Goal: Task Accomplishment & Management: Complete application form

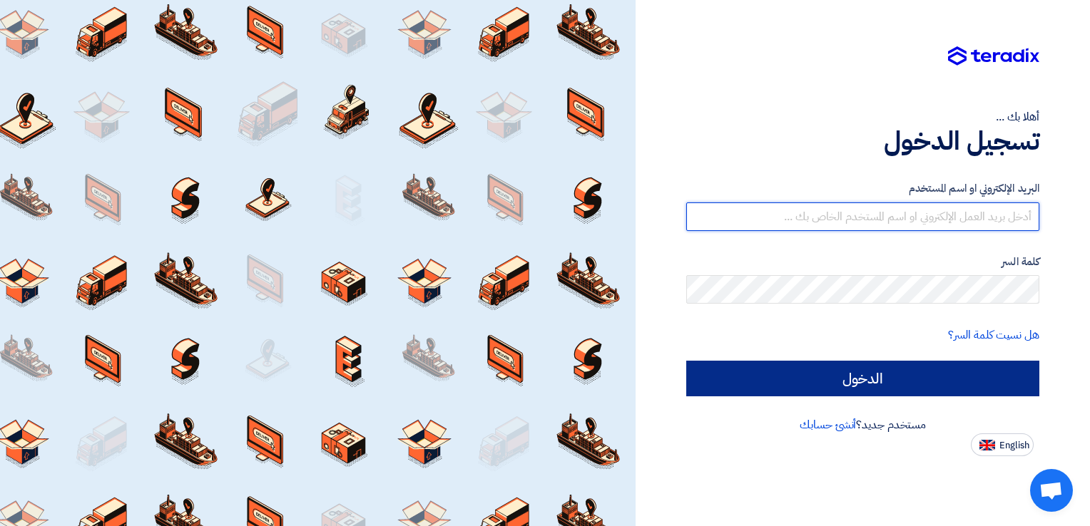
type input "[EMAIL_ADDRESS][DOMAIN_NAME]"
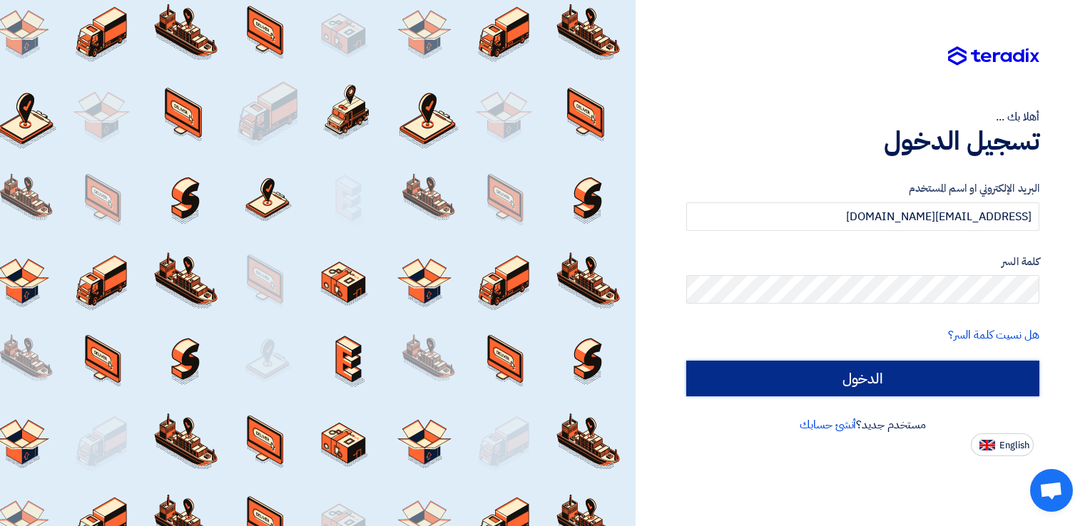
click at [793, 373] on input "الدخول" at bounding box center [862, 379] width 353 height 36
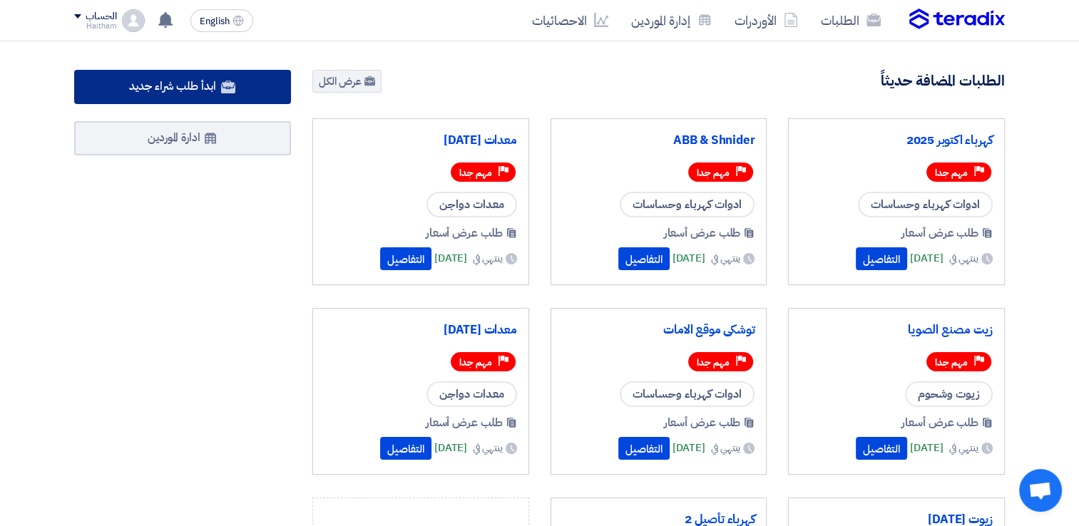
click at [245, 78] on link "ابدأ طلب شراء جديد" at bounding box center [182, 87] width 217 height 34
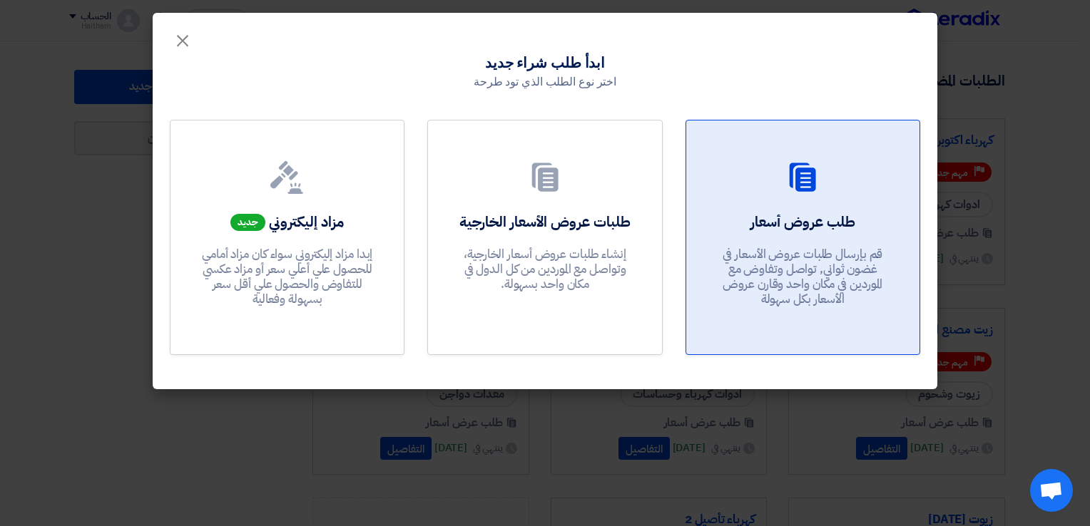
click at [735, 220] on div "طلب عروض أسعار قم بإرسال طلبات عروض الأسعار في غضون ثواني, تواصل وتفاوض مع المو…" at bounding box center [802, 263] width 199 height 103
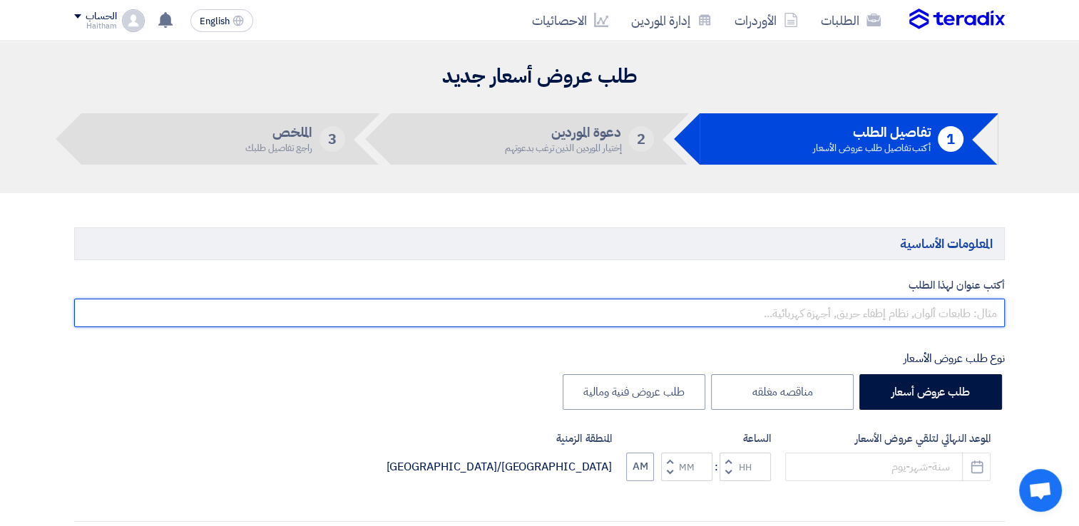
click at [893, 304] on input "text" at bounding box center [539, 313] width 931 height 29
paste input "مزارع السادات كهرباء"
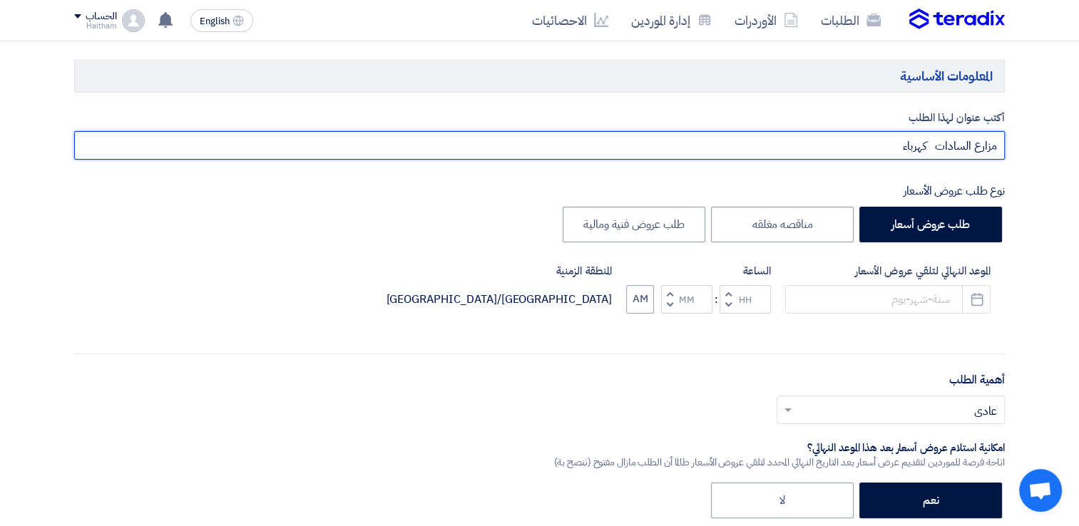
scroll to position [191, 0]
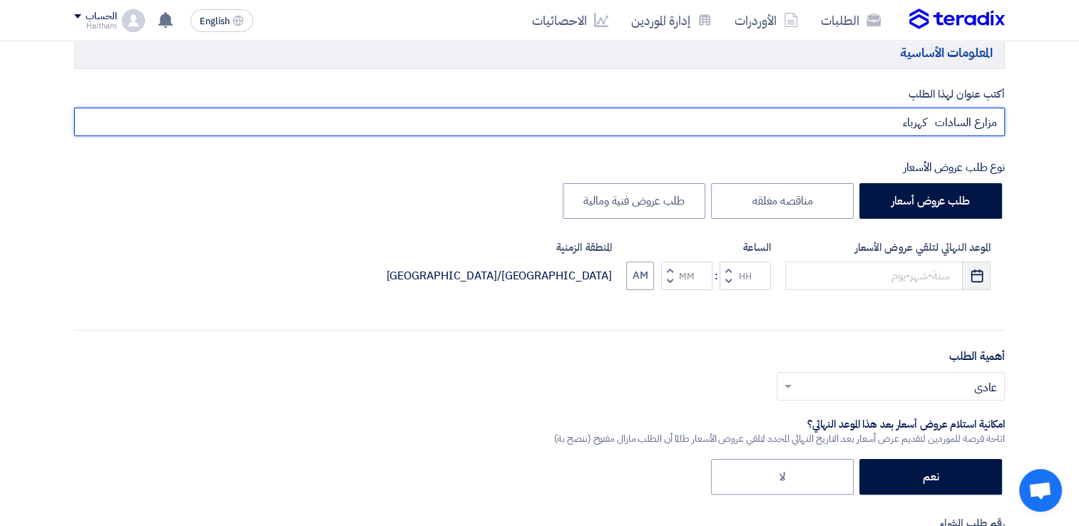
type input "مزارع السادات كهرباء"
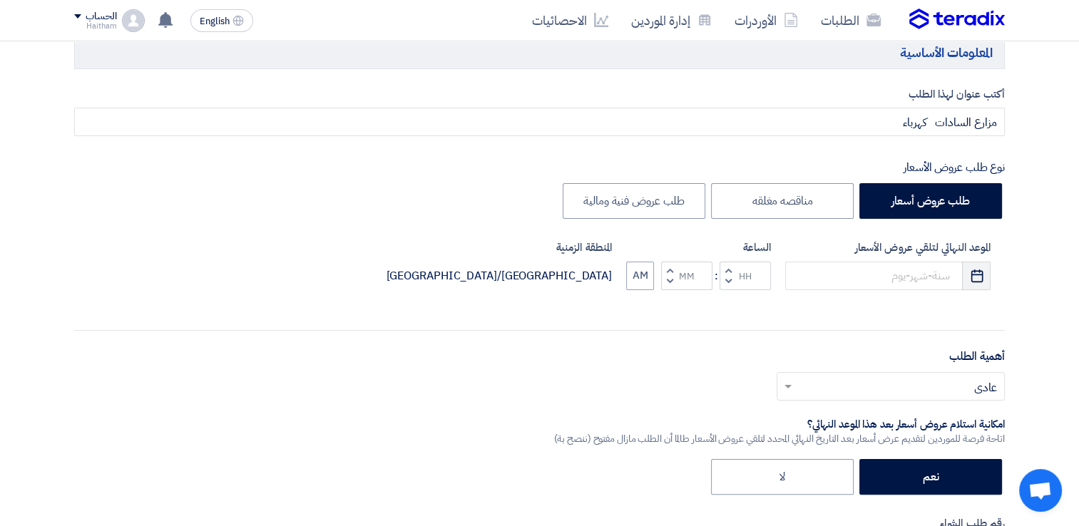
click at [972, 277] on icon "Pick a date" at bounding box center [977, 276] width 14 height 14
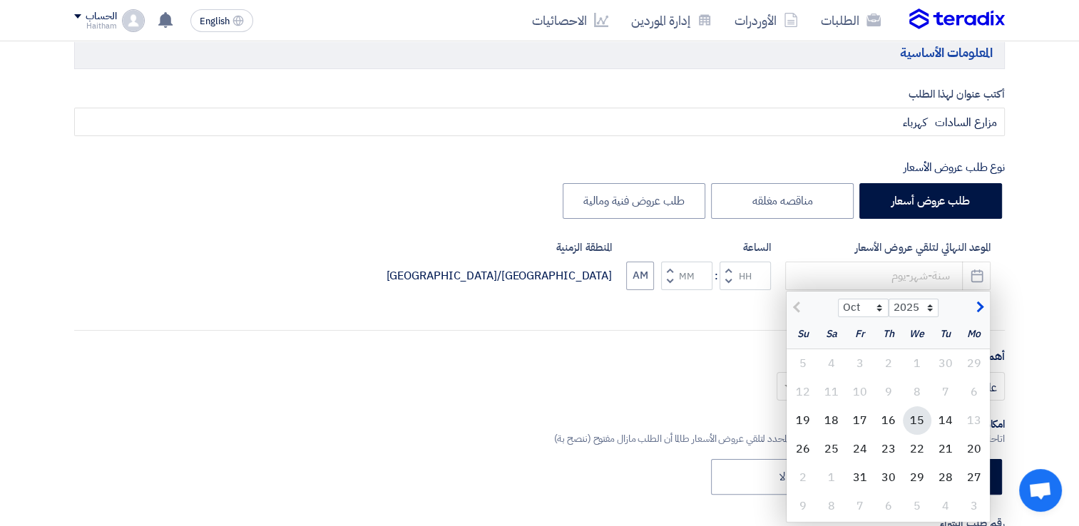
click at [908, 417] on div "15" at bounding box center [917, 421] width 29 height 29
type input "[DATE]"
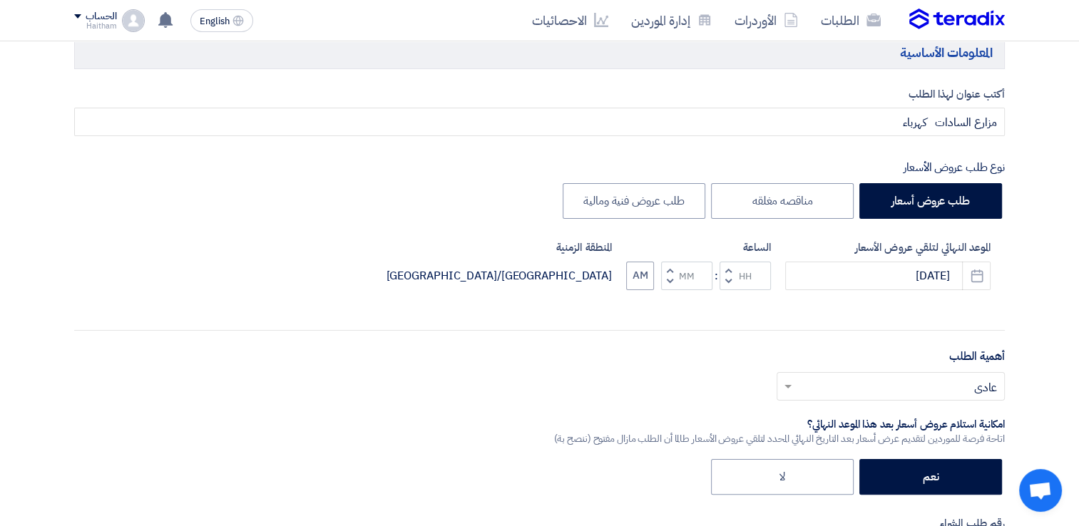
click at [726, 281] on span "button" at bounding box center [728, 281] width 5 height 11
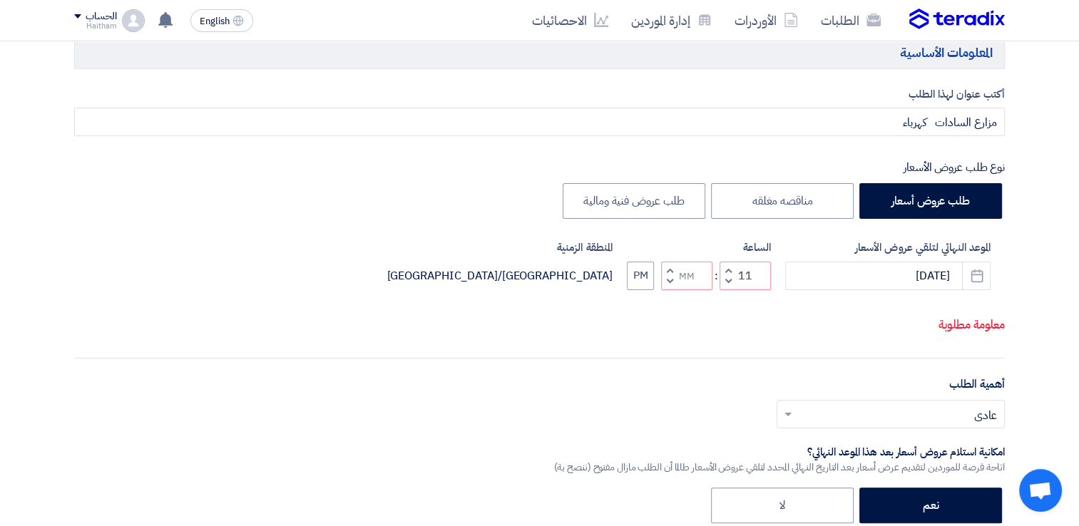
click at [663, 290] on button "Decrement minutes" at bounding box center [669, 281] width 17 height 18
type input "10"
type input "59"
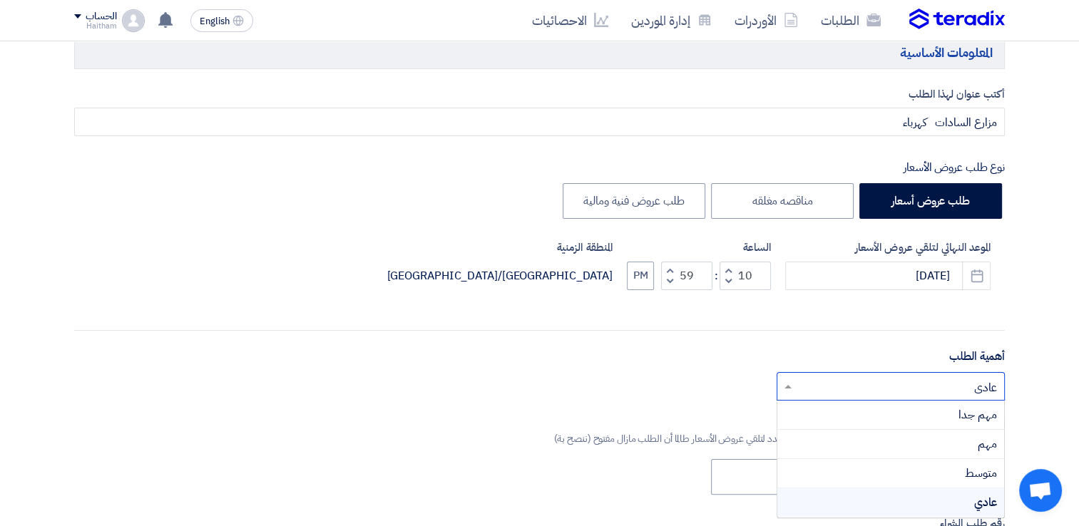
click at [850, 388] on input "text" at bounding box center [899, 388] width 200 height 24
click at [864, 405] on div "مهم جدا" at bounding box center [890, 415] width 227 height 29
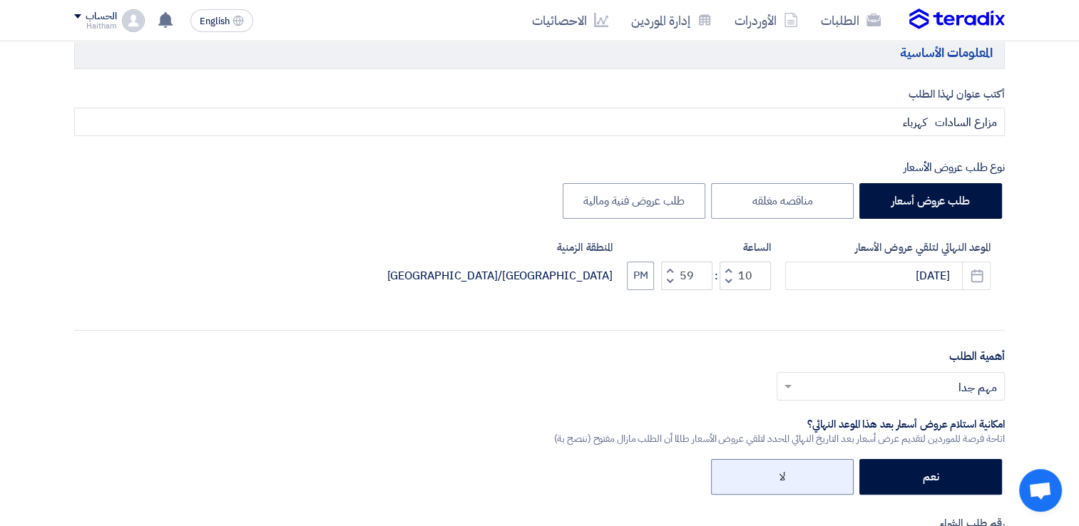
click at [826, 481] on label "لا" at bounding box center [782, 477] width 143 height 36
click at [785, 481] on input "لا" at bounding box center [780, 475] width 9 height 9
radio input "true"
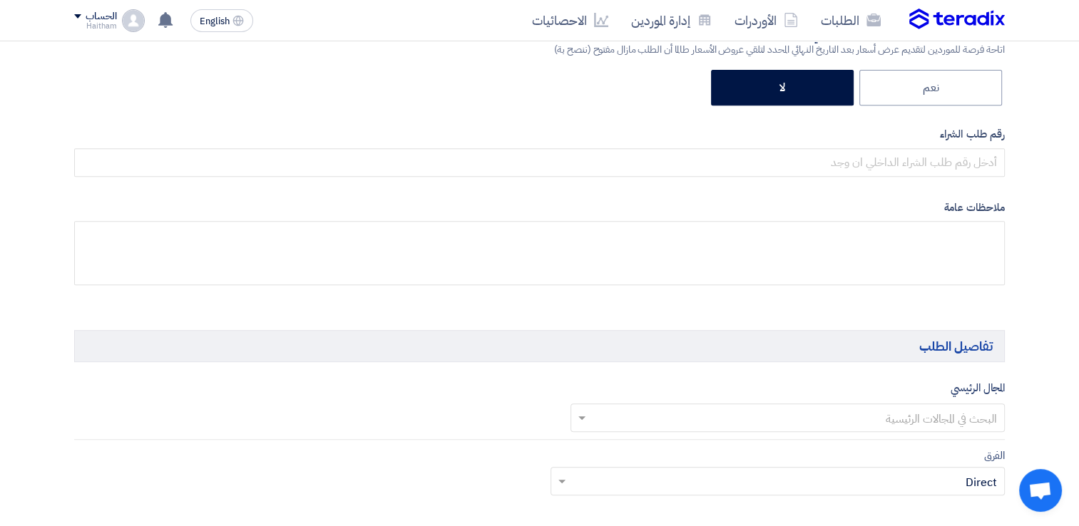
scroll to position [608, 0]
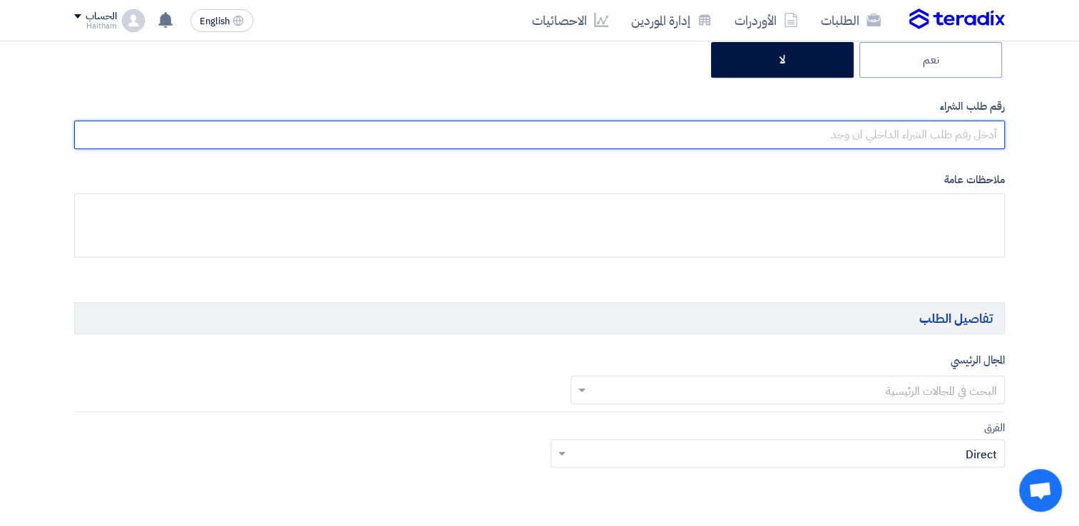
click at [984, 136] on input "text" at bounding box center [539, 135] width 931 height 29
type input "165555"
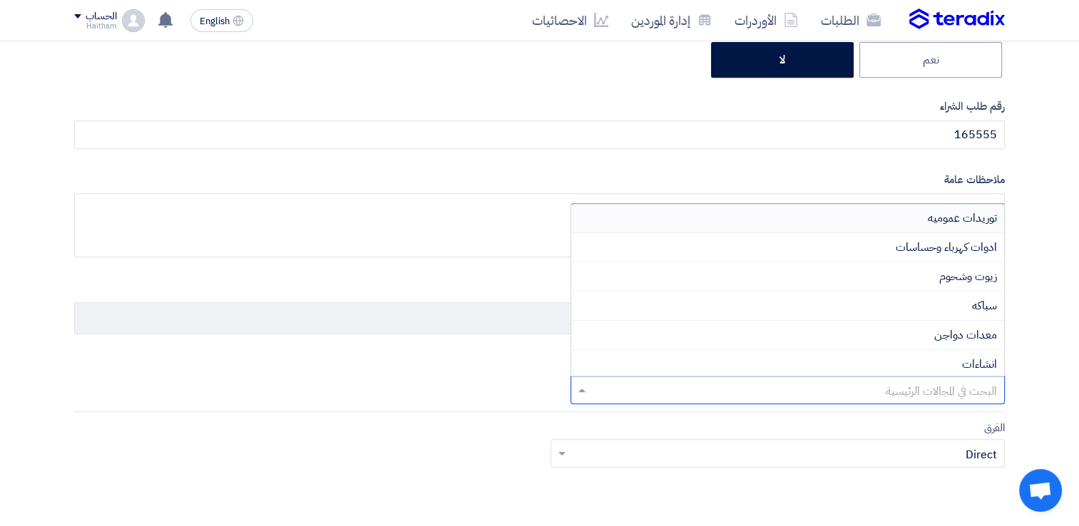
click at [955, 389] on input "text" at bounding box center [796, 391] width 407 height 24
click at [959, 241] on span "ادوات كهرباء وحساسات" at bounding box center [946, 247] width 101 height 17
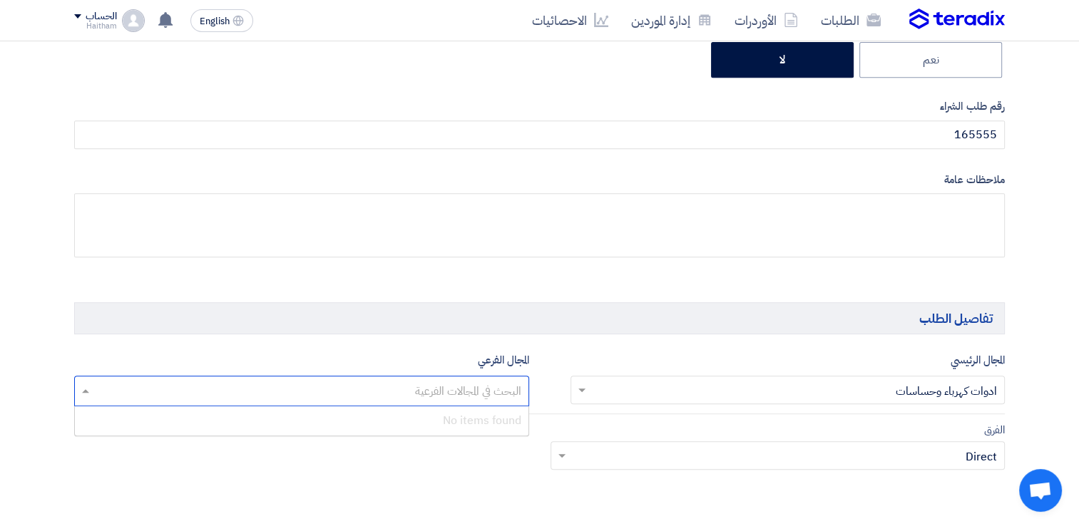
click at [518, 390] on input "text" at bounding box center [301, 393] width 441 height 24
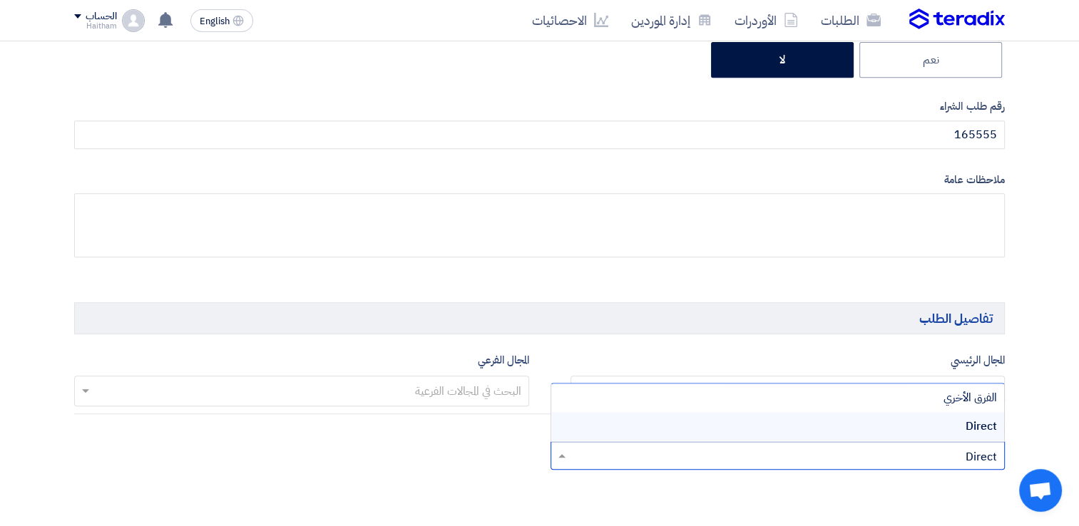
click at [573, 451] on input "text" at bounding box center [786, 458] width 426 height 24
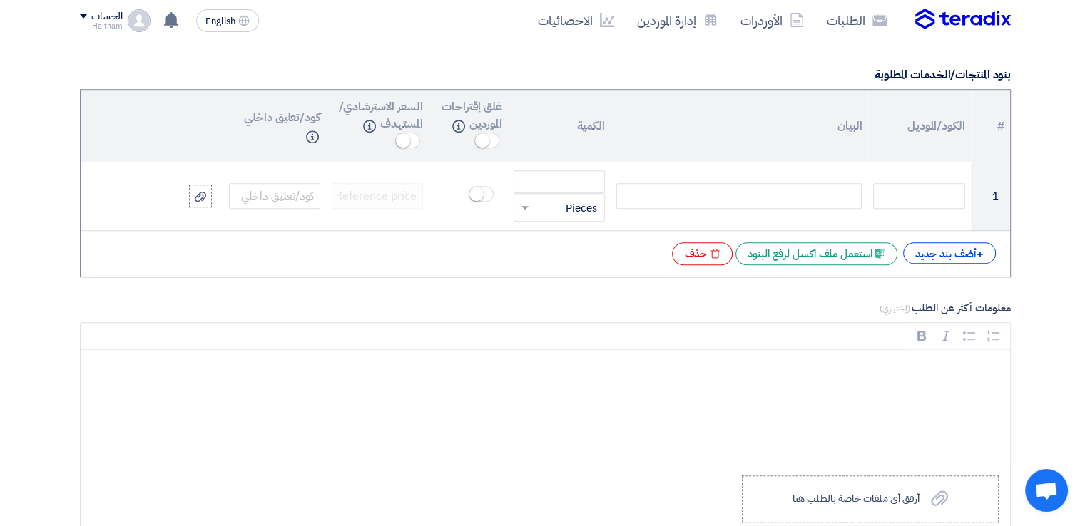
scroll to position [1115, 0]
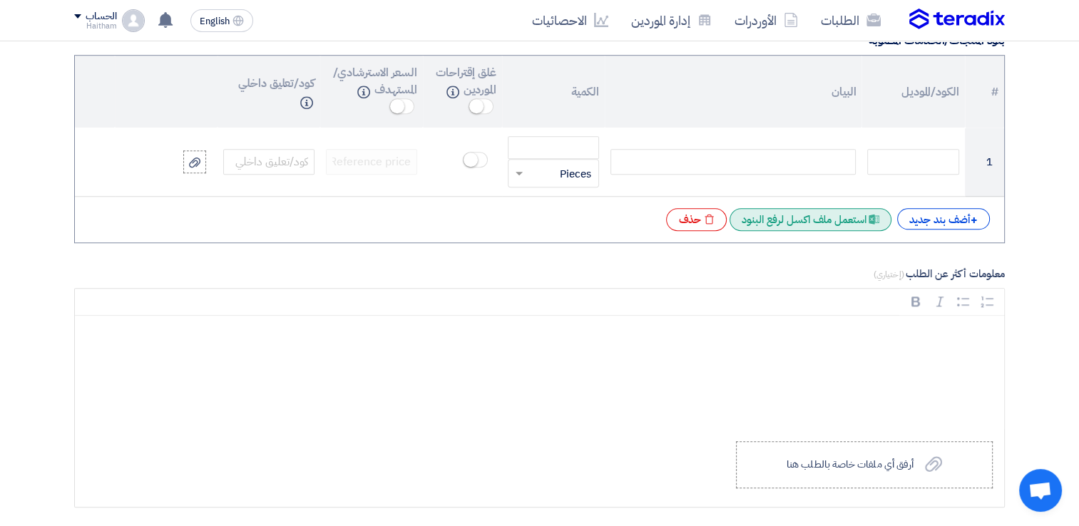
click at [856, 213] on div "Excel file استعمل ملف اكسل لرفع البنود" at bounding box center [811, 219] width 162 height 23
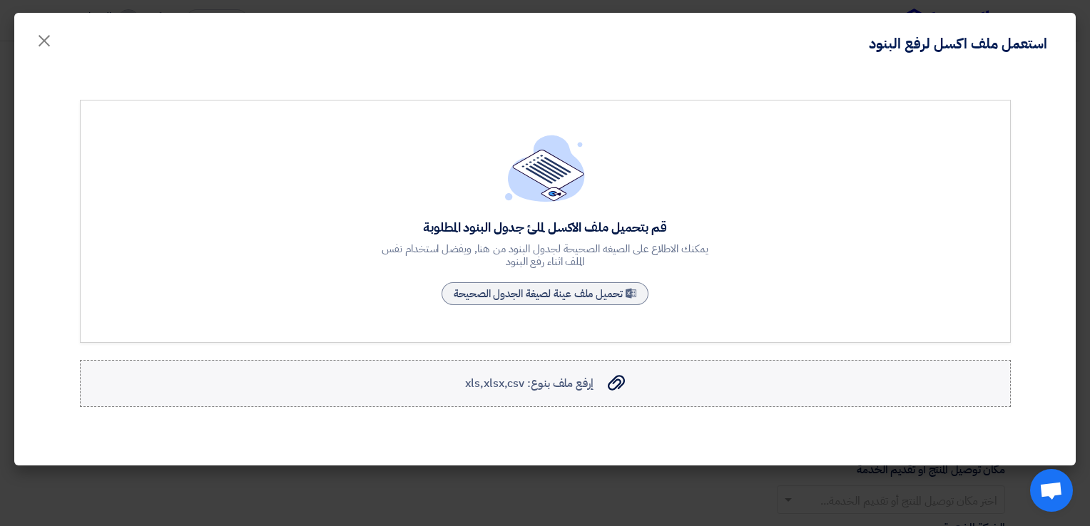
click at [546, 384] on span "إرفع ملف بنوع: xls,xlsx,csv" at bounding box center [529, 383] width 128 height 17
click at [0, 0] on input "إرفع ملف بنوع: xls,xlsx,csv إرفع ملف بنوع: xls,xlsx,csv" at bounding box center [0, 0] width 0 height 0
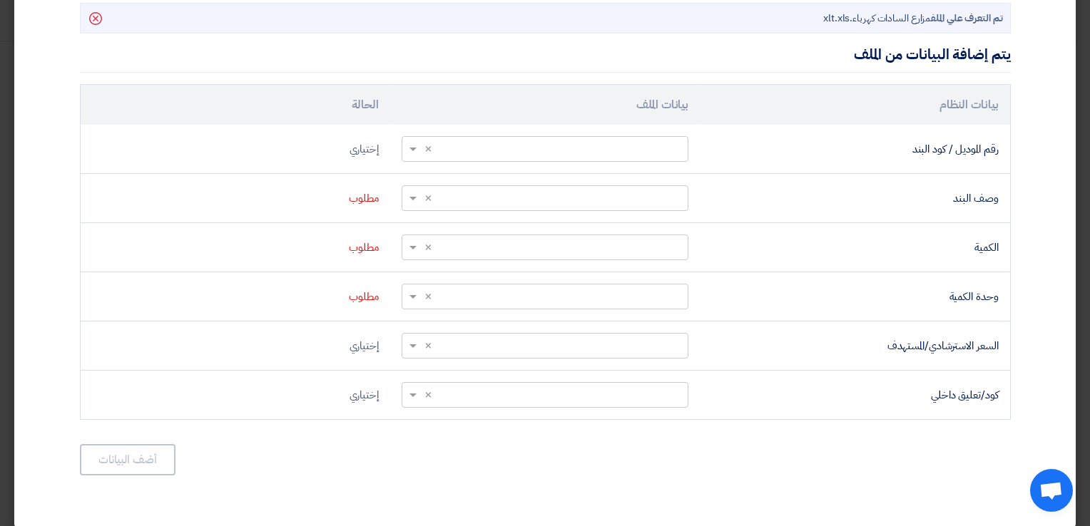
scroll to position [422, 0]
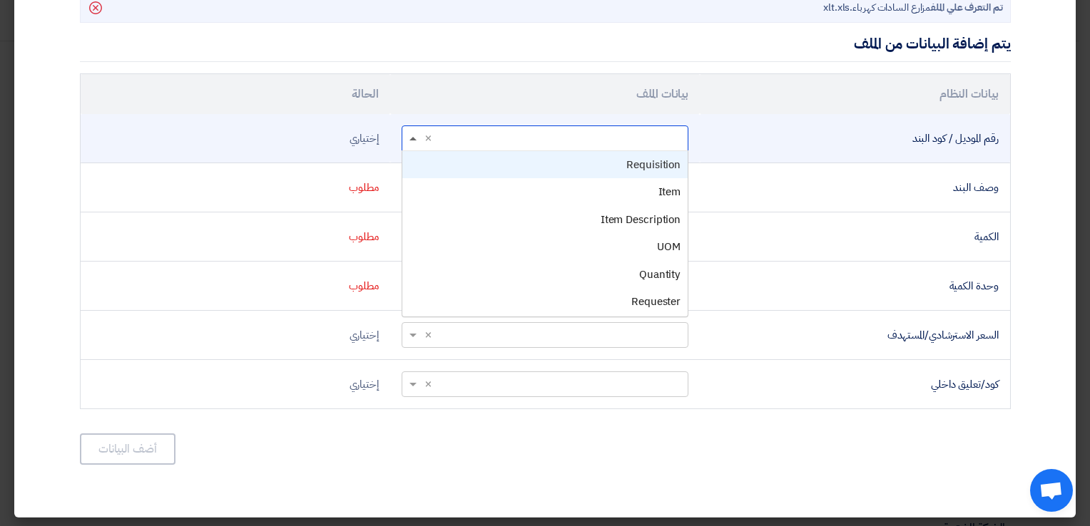
click at [416, 137] on span at bounding box center [412, 139] width 7 height 4
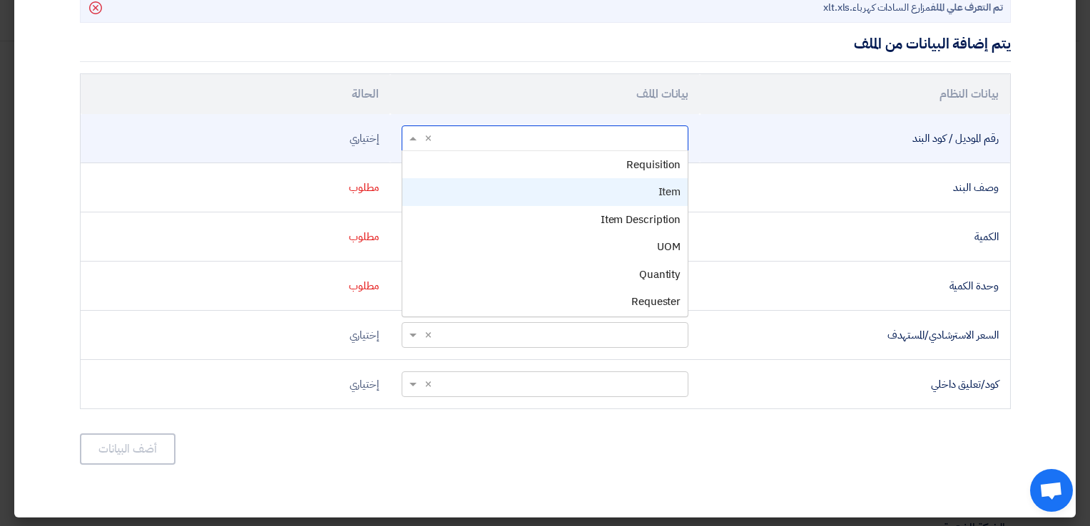
click at [471, 190] on div "Item" at bounding box center [544, 192] width 285 height 28
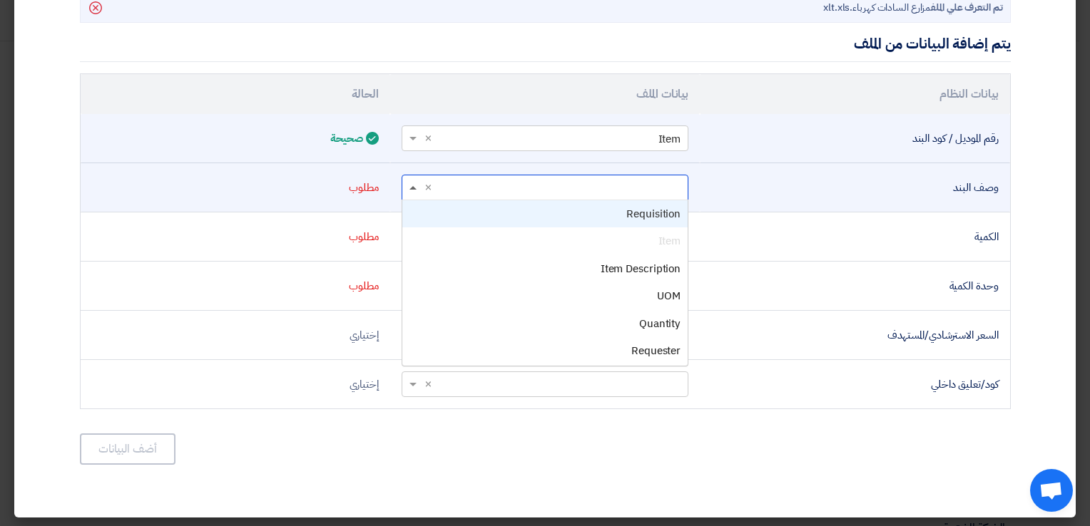
click at [416, 186] on span at bounding box center [412, 188] width 7 height 4
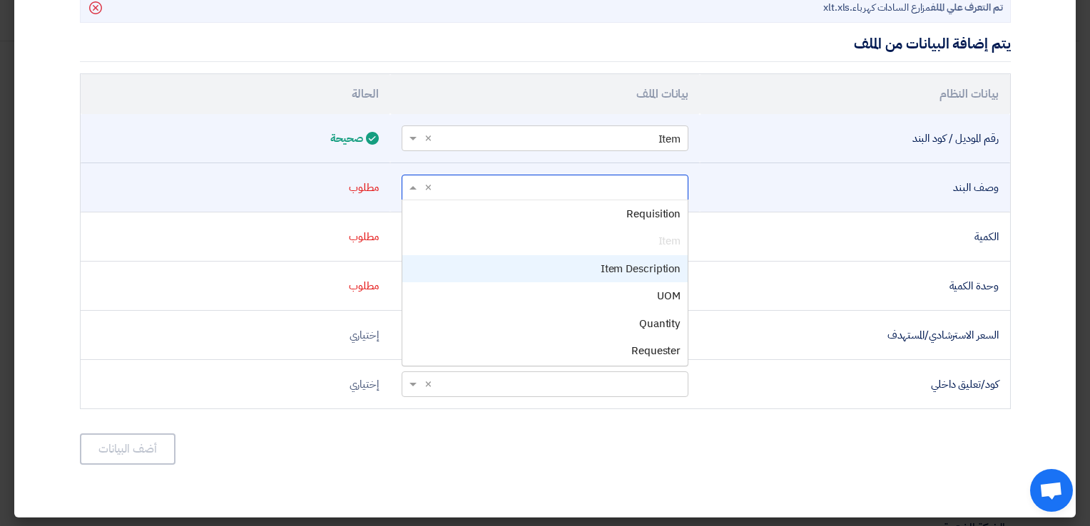
click at [479, 259] on div "Item Description" at bounding box center [544, 269] width 285 height 28
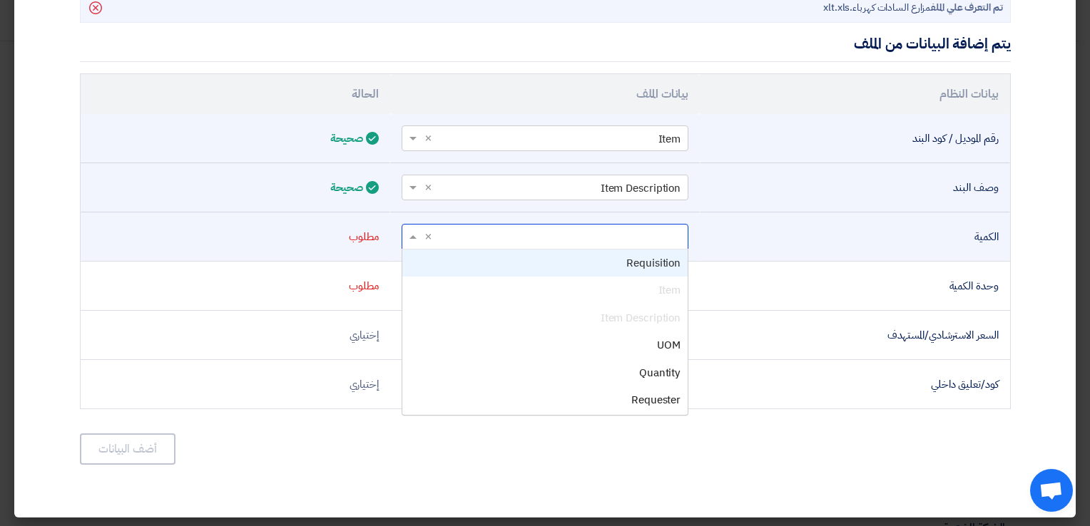
click at [416, 240] on span at bounding box center [411, 237] width 18 height 16
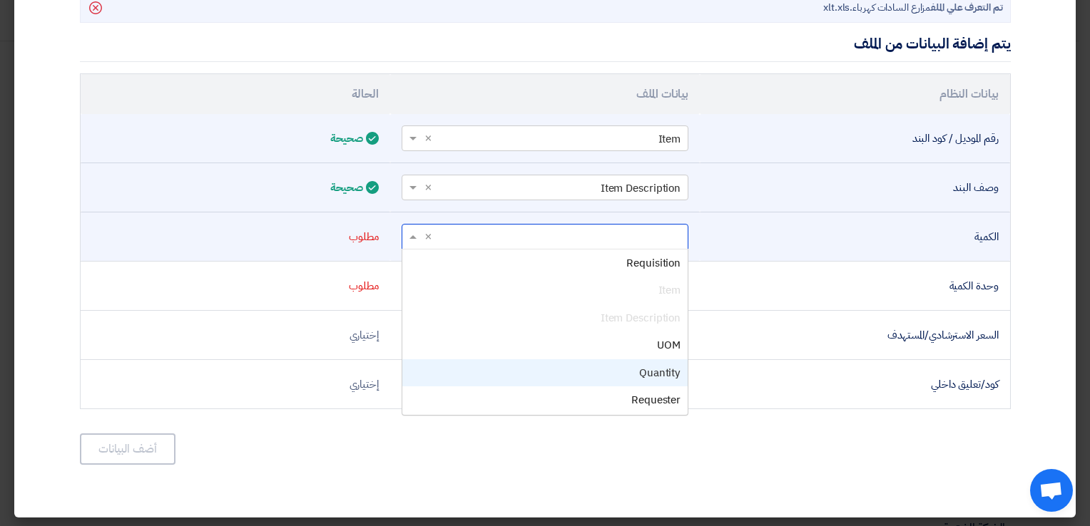
click at [528, 369] on div "Quantity" at bounding box center [544, 373] width 285 height 28
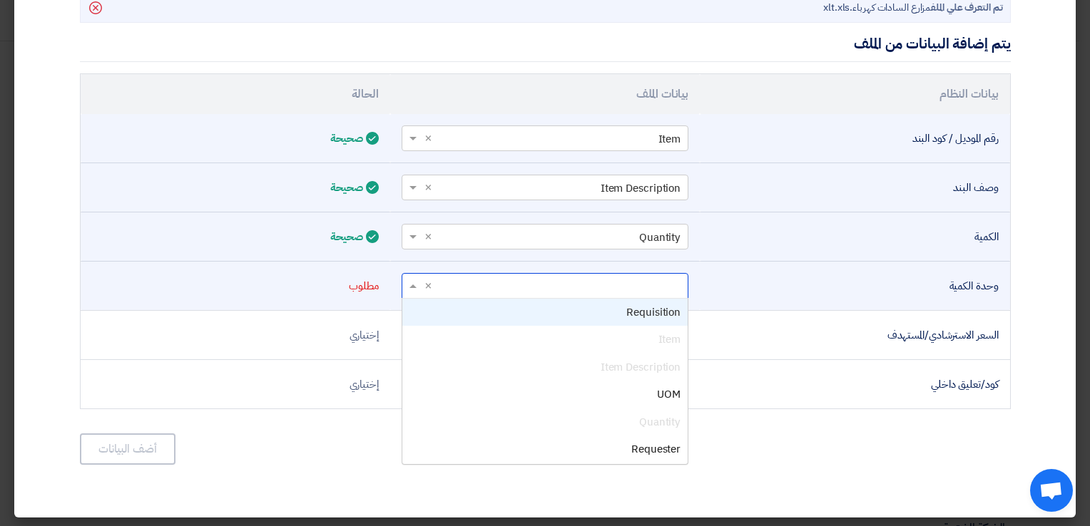
click at [409, 282] on span at bounding box center [411, 286] width 18 height 16
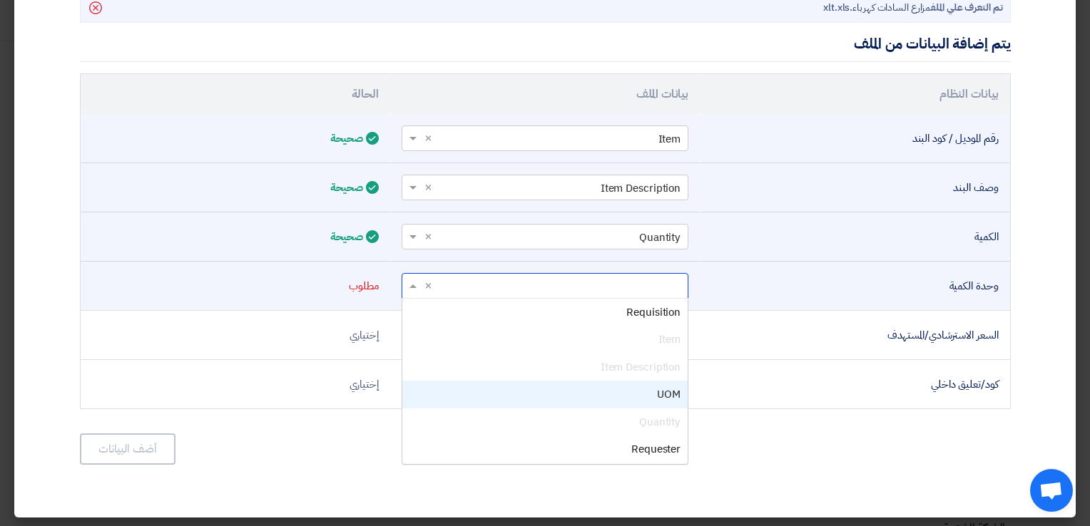
click at [474, 384] on div "UOM" at bounding box center [544, 395] width 285 height 28
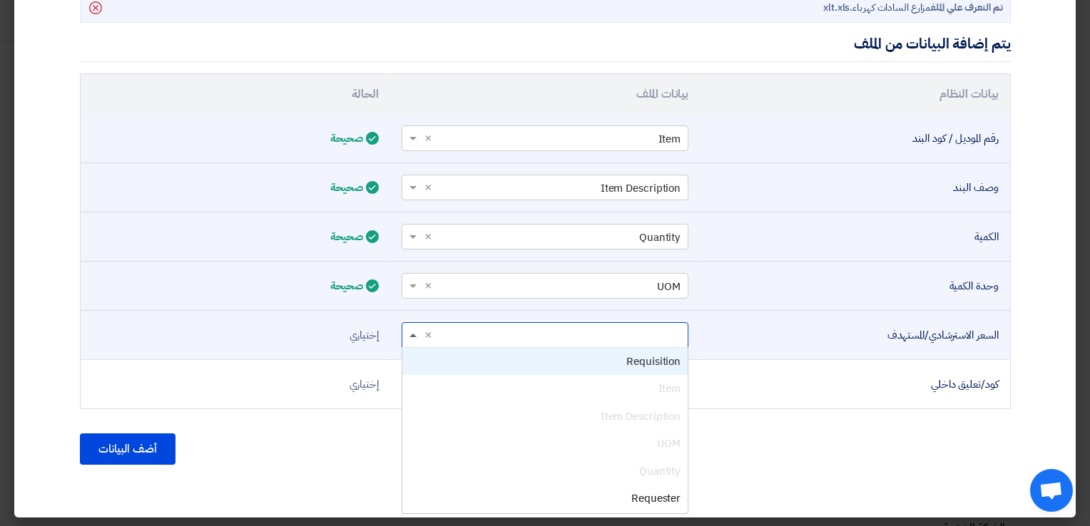
click at [416, 334] on span at bounding box center [412, 336] width 7 height 4
click at [516, 359] on div "Requisition" at bounding box center [544, 362] width 285 height 28
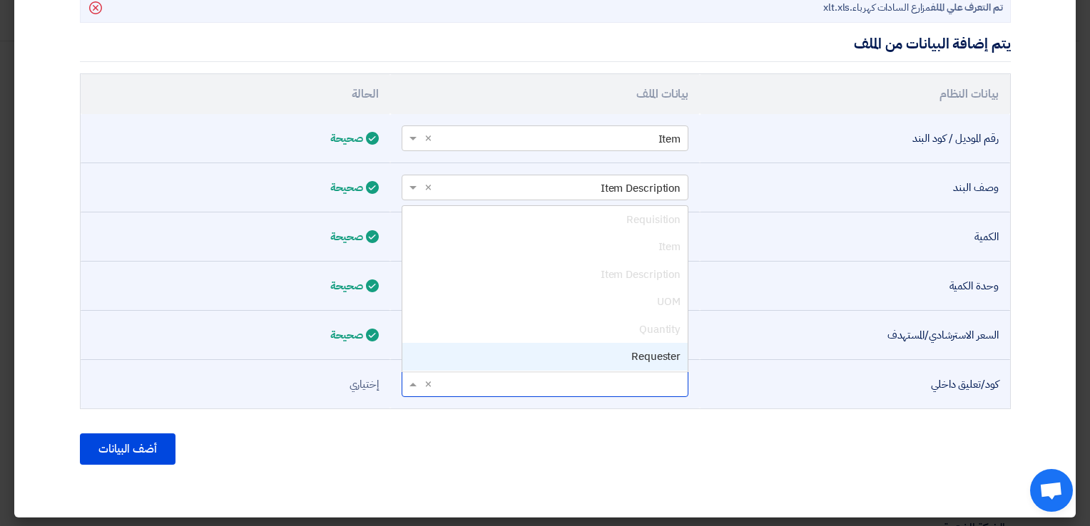
click at [508, 378] on input "text" at bounding box center [553, 384] width 258 height 24
click at [506, 357] on div "Requester" at bounding box center [544, 357] width 285 height 28
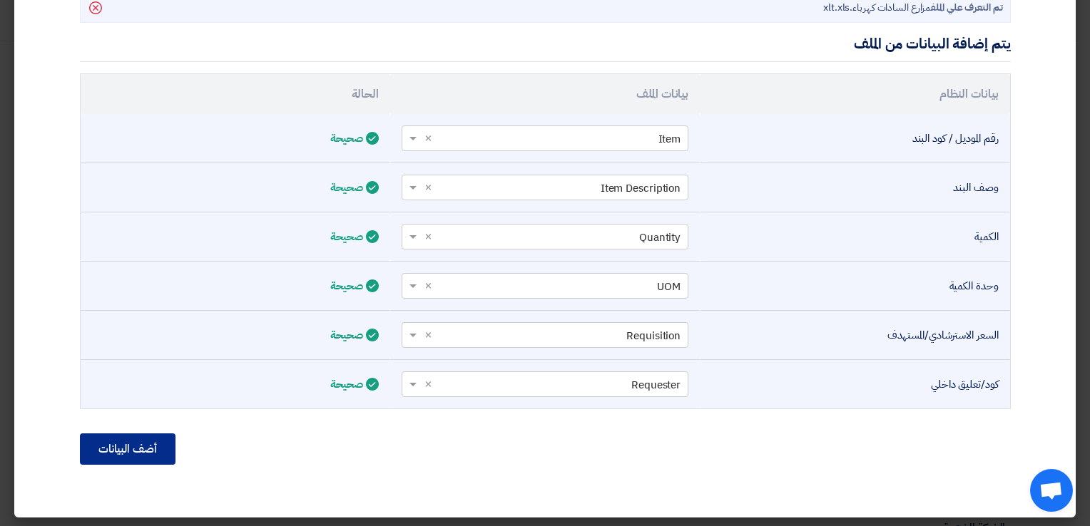
click at [154, 448] on button "أضف البيانات" at bounding box center [128, 449] width 96 height 31
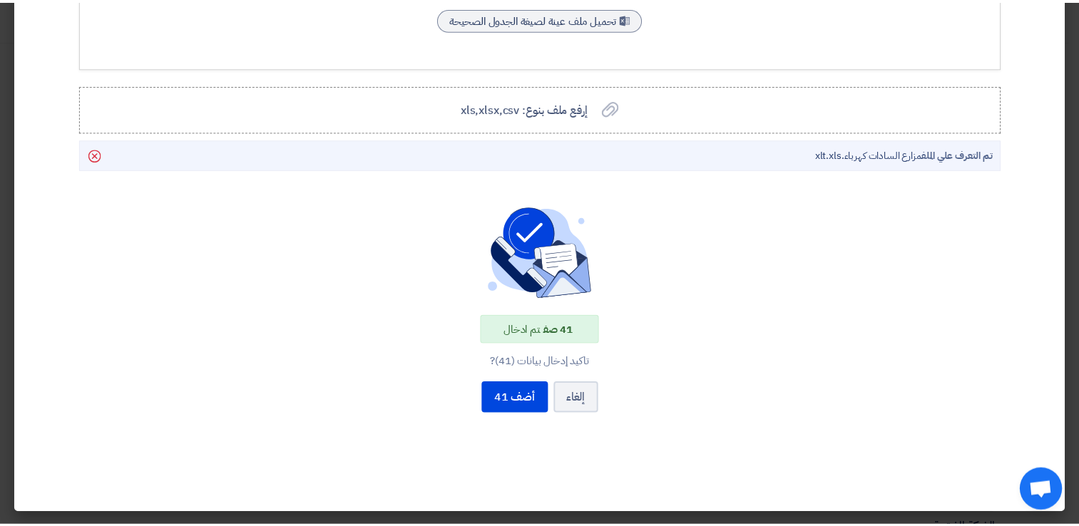
scroll to position [272, 0]
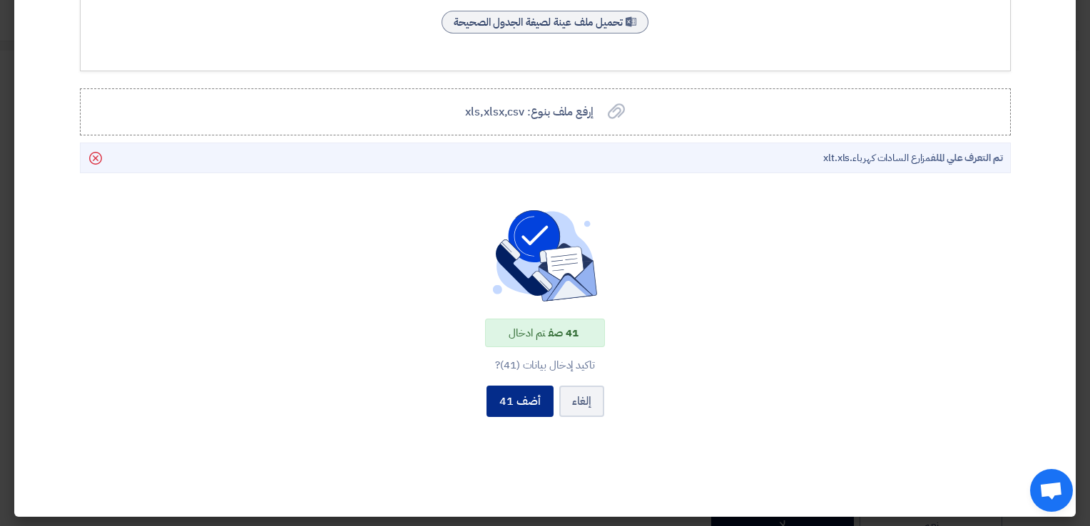
click at [521, 402] on button "أضف 41" at bounding box center [519, 401] width 67 height 31
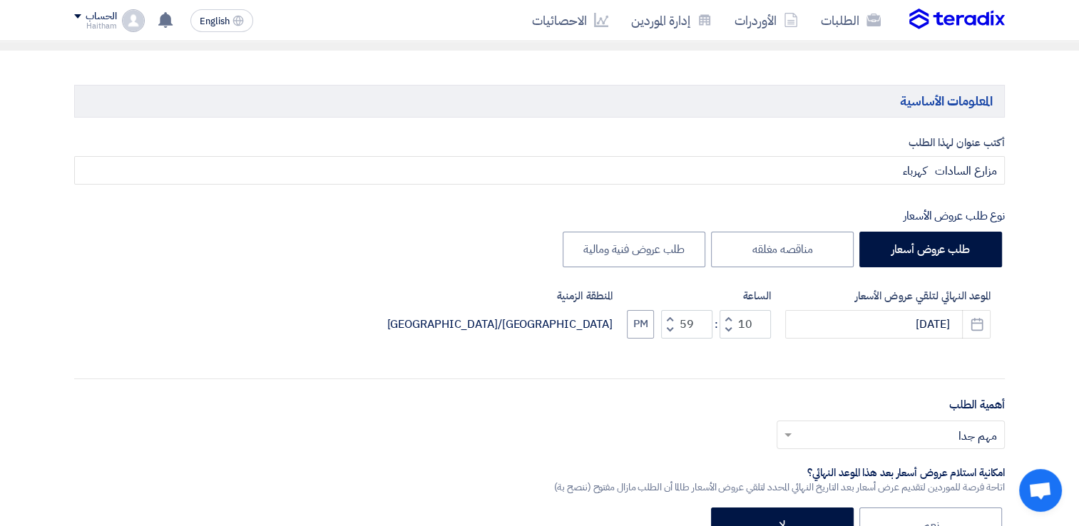
click at [573, 378] on div "أكتب عنوان لهذا الطلب مزارع السادات كهرباء نوع طلب عروض الأسعار طلب عروض أسعار …" at bounding box center [539, 440] width 952 height 611
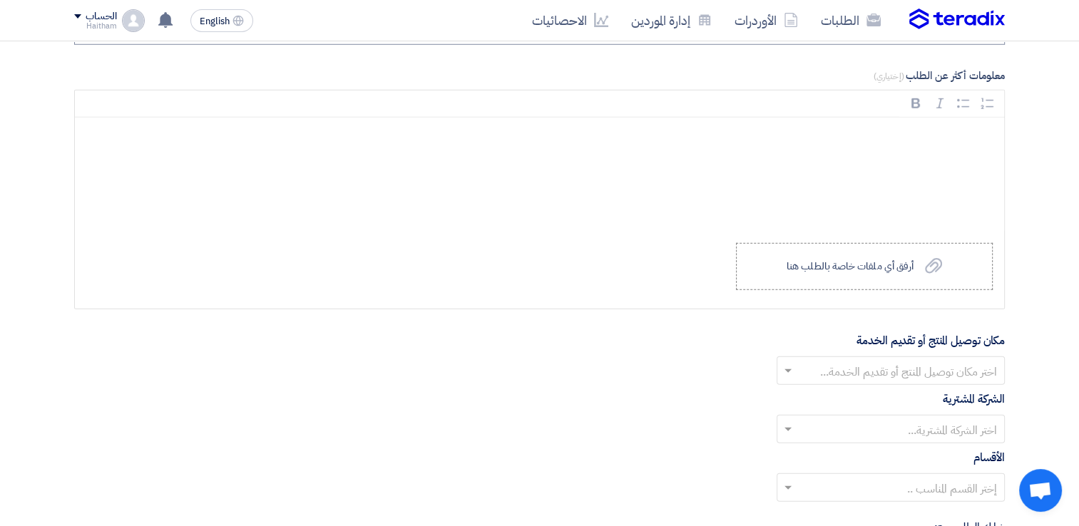
scroll to position [4079, 0]
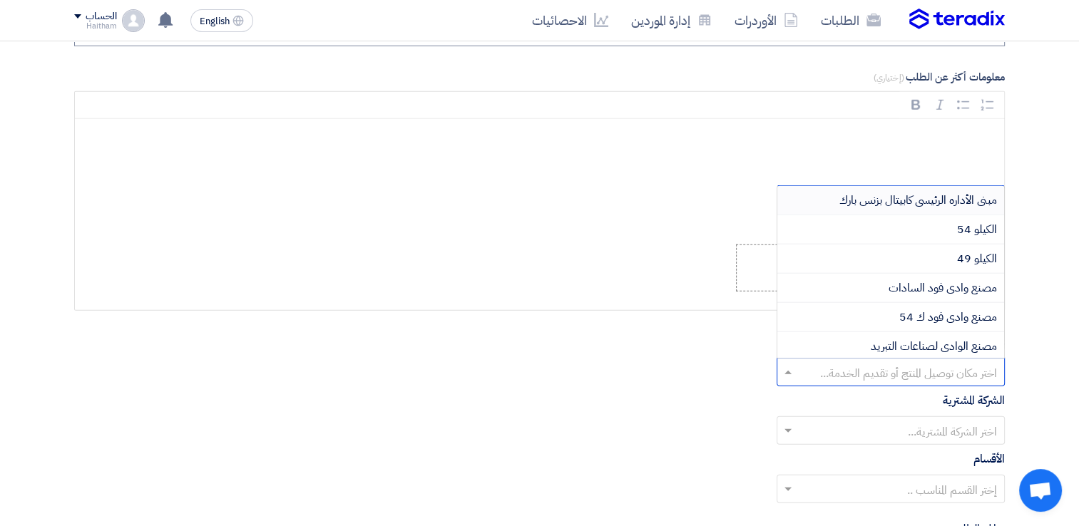
click at [842, 362] on input "text" at bounding box center [899, 374] width 200 height 24
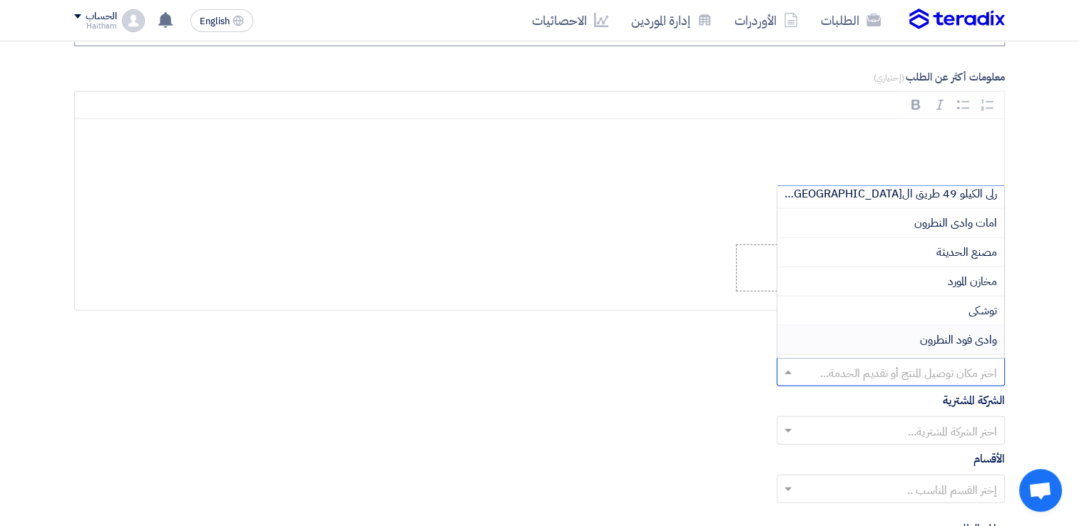
scroll to position [381, 0]
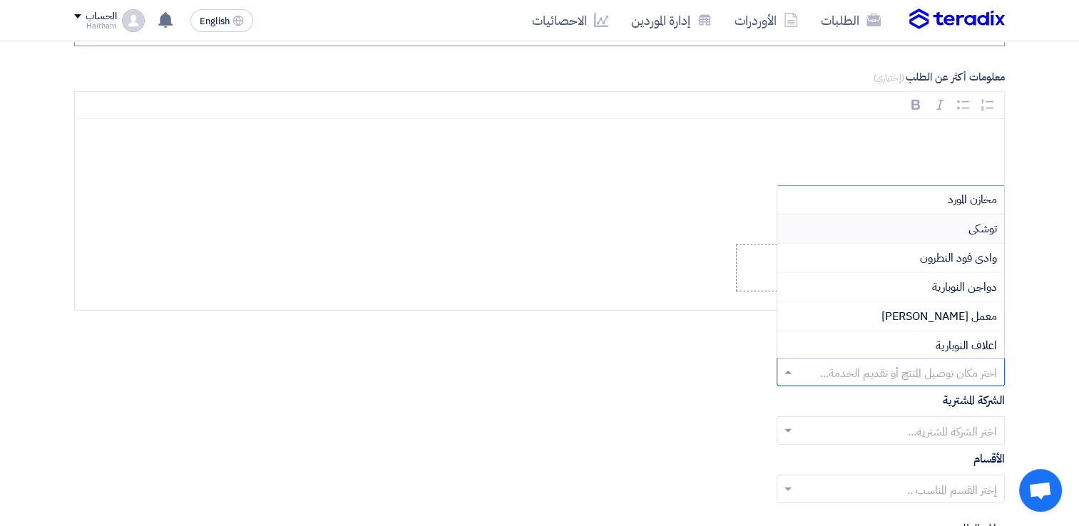
click at [927, 223] on div "توشكى" at bounding box center [890, 229] width 227 height 29
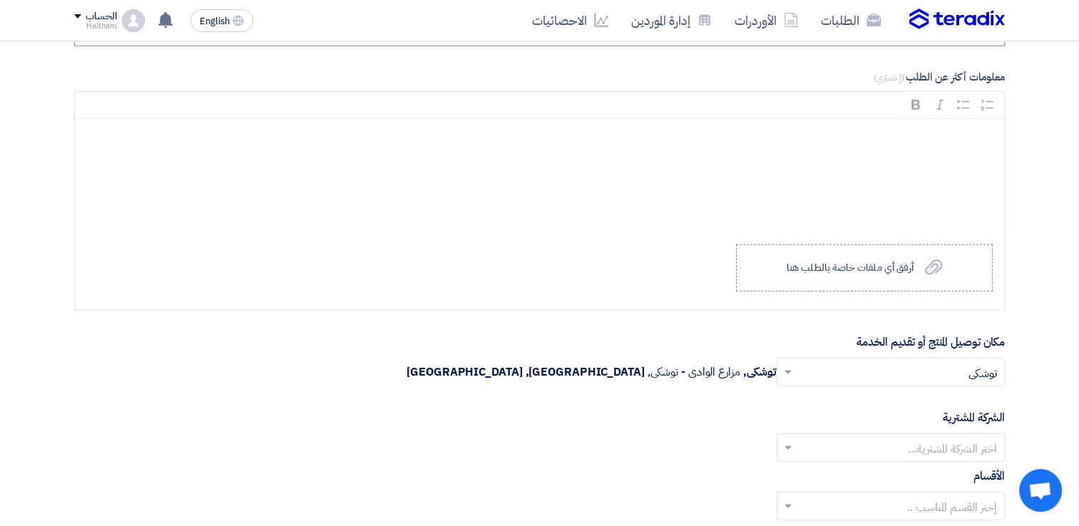
scroll to position [4539, 0]
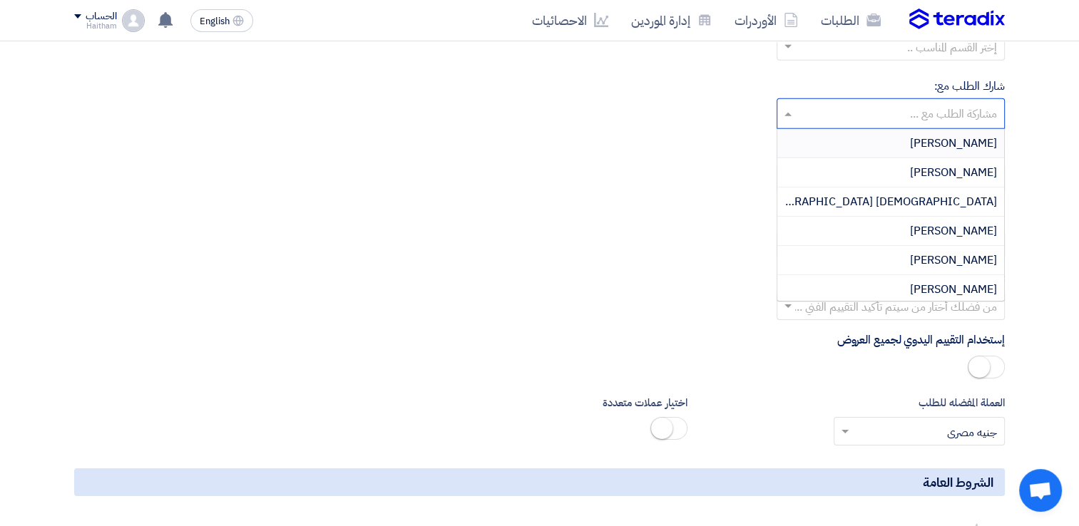
click at [934, 103] on input "text" at bounding box center [890, 115] width 214 height 24
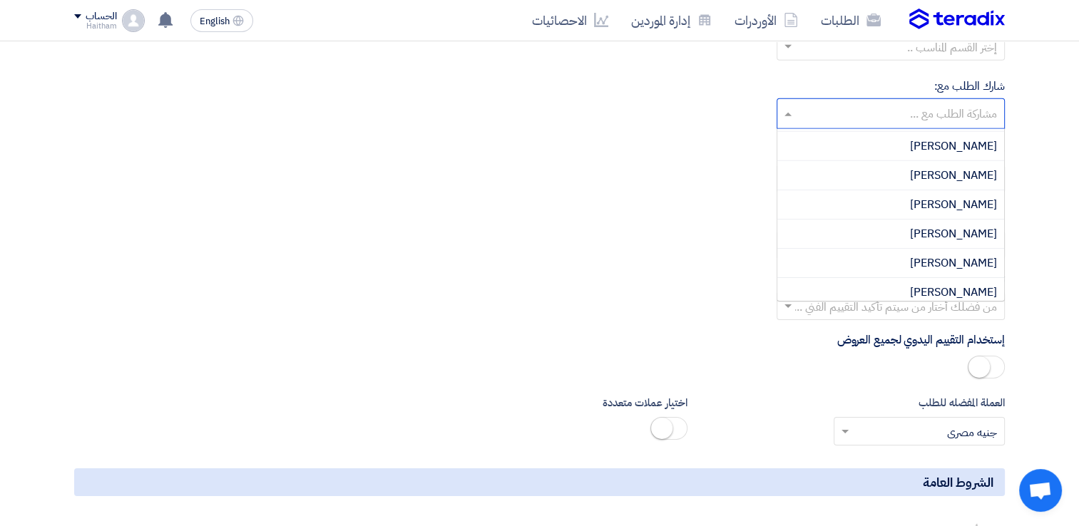
scroll to position [1021, 0]
click at [819, 277] on div "[PERSON_NAME]" at bounding box center [890, 291] width 227 height 29
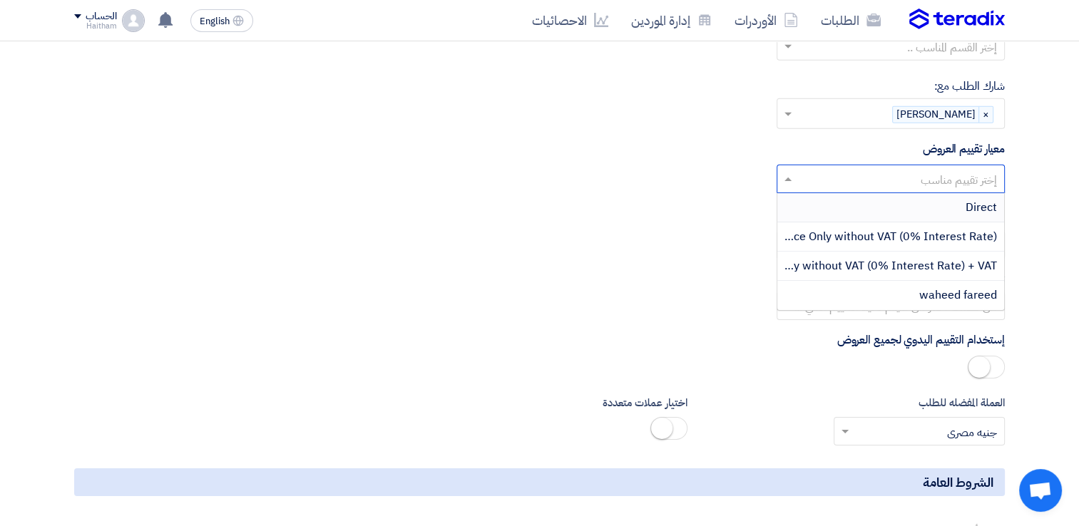
click at [808, 170] on input "text" at bounding box center [899, 181] width 200 height 24
click at [832, 284] on div "waheed fareed" at bounding box center [890, 295] width 227 height 29
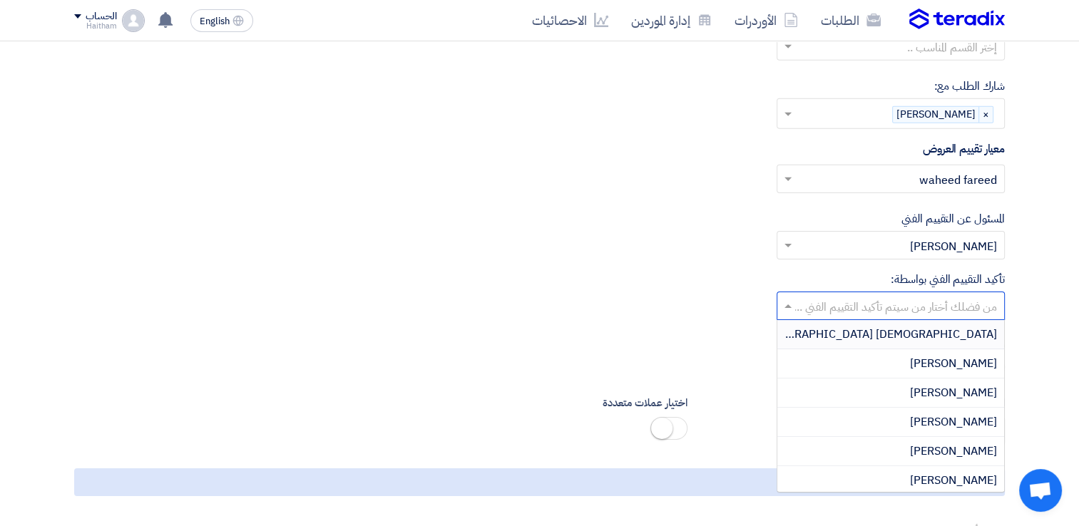
click at [820, 302] on input "text" at bounding box center [899, 308] width 200 height 24
click at [850, 438] on div "[PERSON_NAME]" at bounding box center [890, 451] width 227 height 29
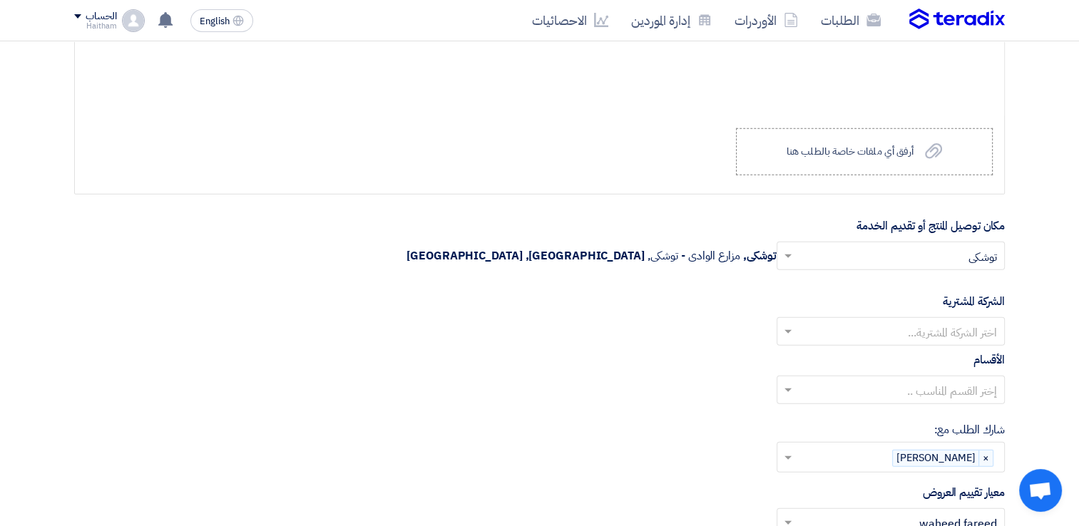
scroll to position [4189, 0]
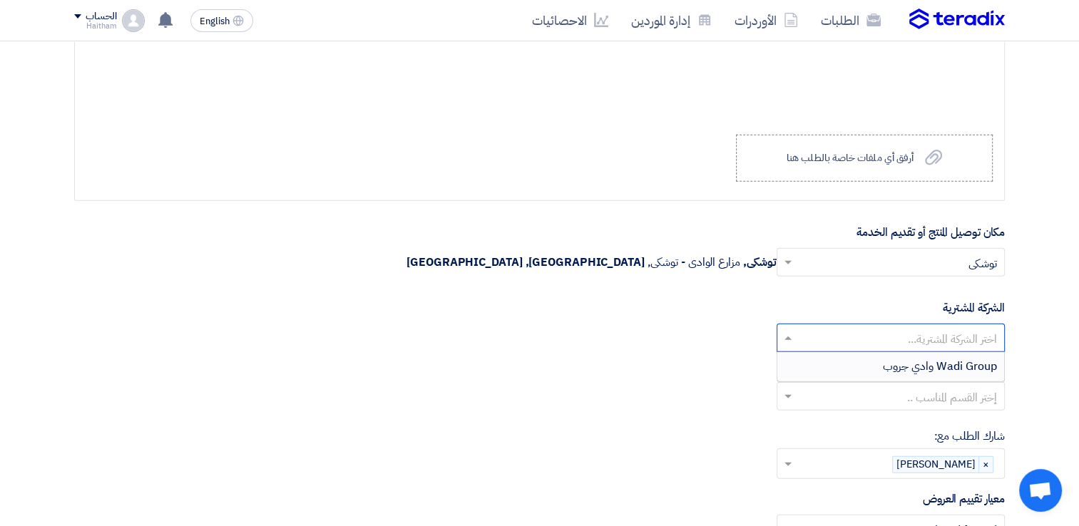
click at [980, 335] on input "text" at bounding box center [899, 340] width 200 height 24
click at [973, 358] on span "Wadi Group وادي جروب" at bounding box center [940, 366] width 114 height 17
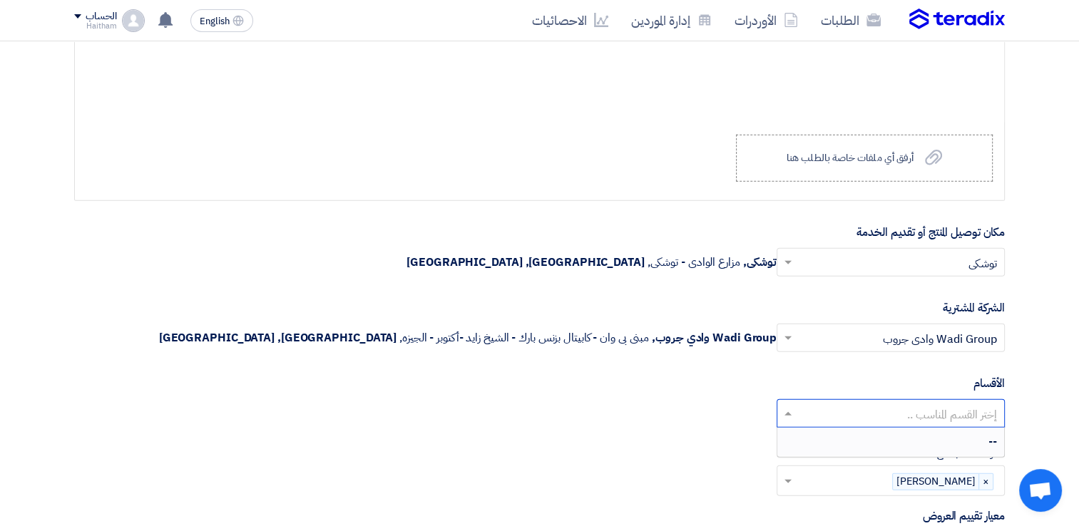
click at [966, 406] on input "text" at bounding box center [899, 416] width 200 height 24
click at [968, 432] on div "--" at bounding box center [890, 442] width 227 height 29
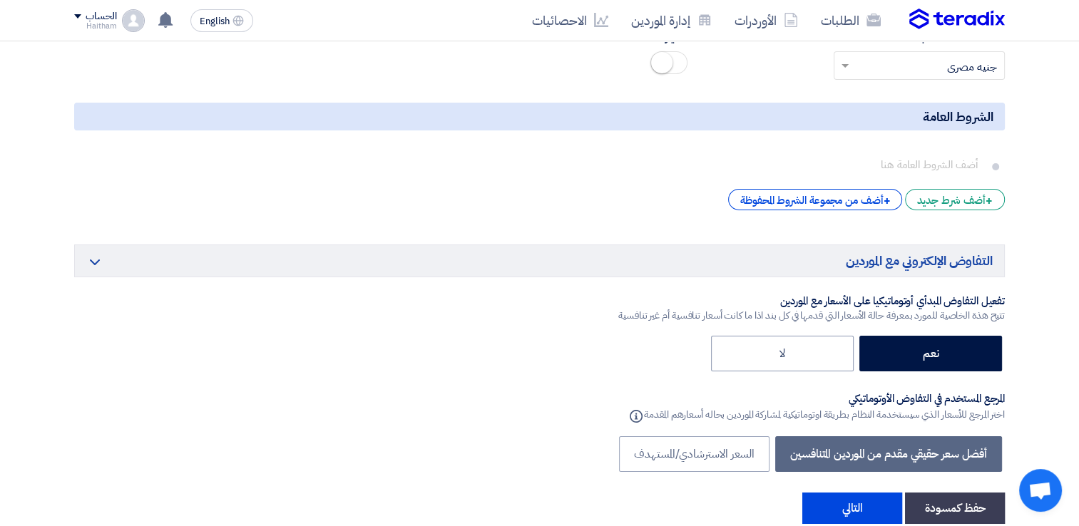
scroll to position [4936, 0]
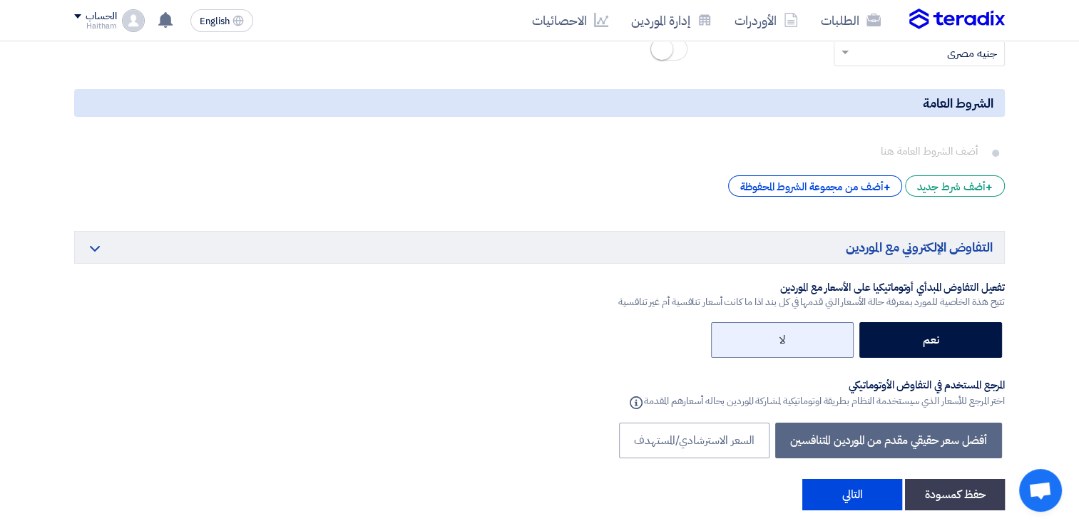
click at [809, 329] on label "لا" at bounding box center [782, 340] width 143 height 36
click at [785, 334] on input "لا" at bounding box center [780, 338] width 9 height 9
radio input "true"
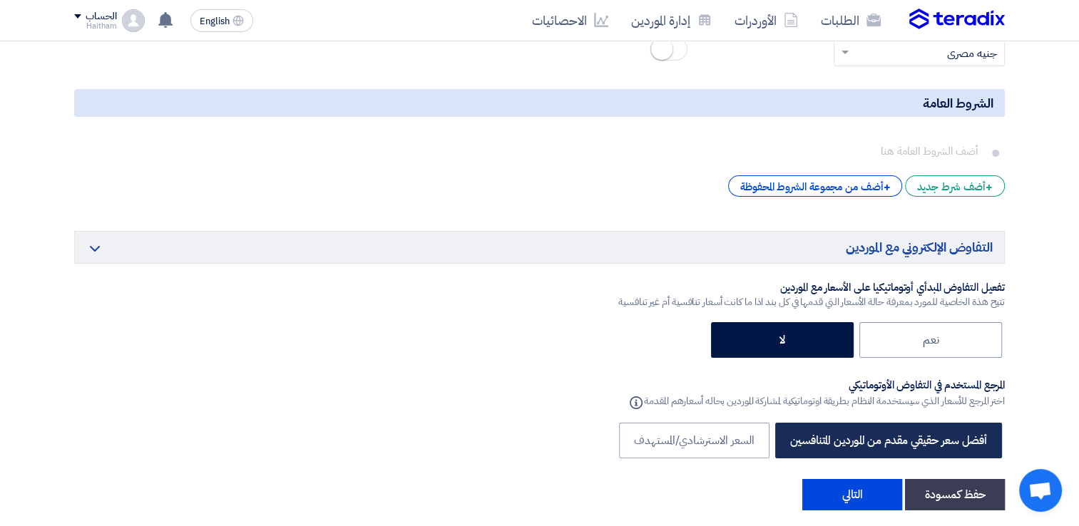
click at [847, 426] on label "أفضل سعر حقيقي مقدم من الموردين المتنافسين" at bounding box center [888, 441] width 227 height 36
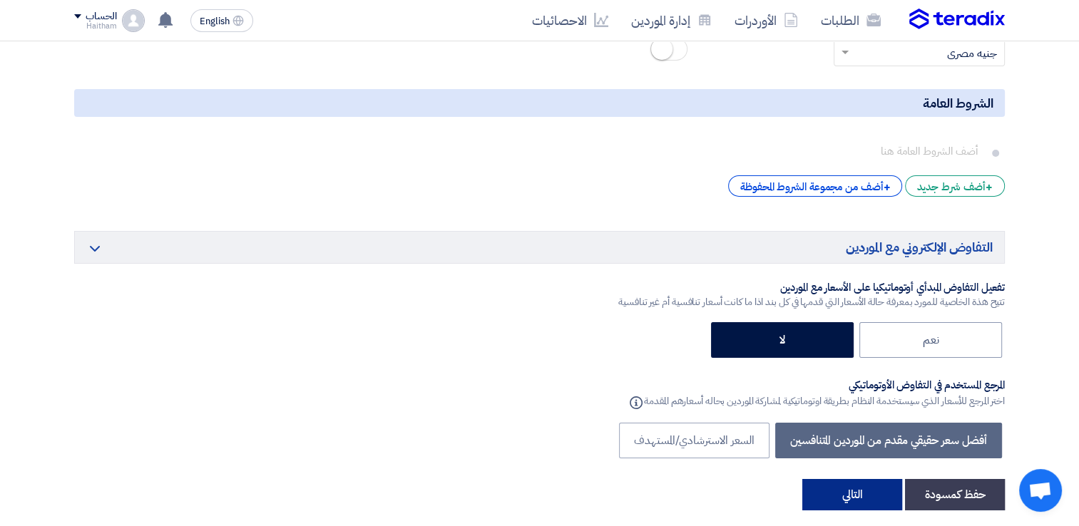
click at [847, 484] on button "التالي" at bounding box center [852, 494] width 100 height 31
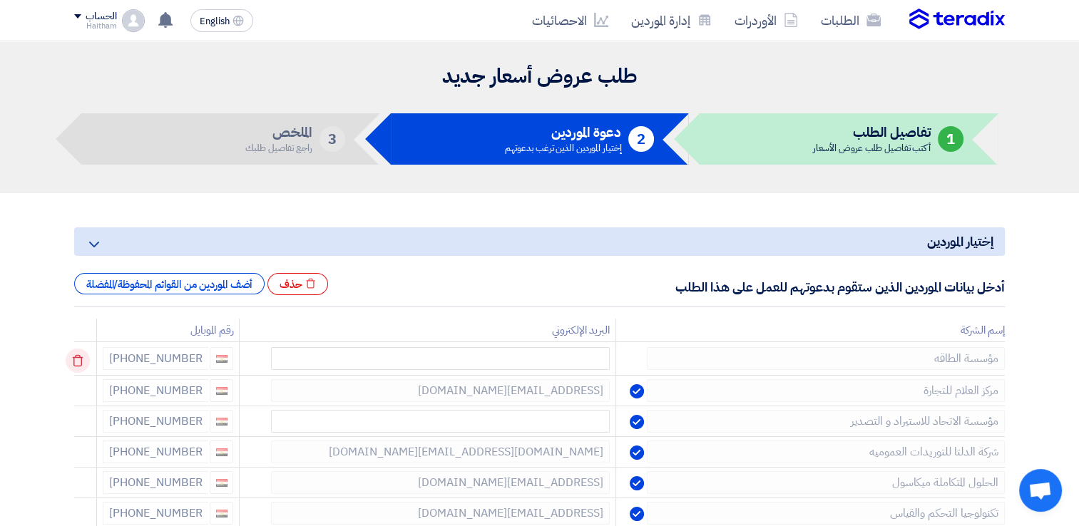
click at [83, 364] on use at bounding box center [78, 361] width 11 height 12
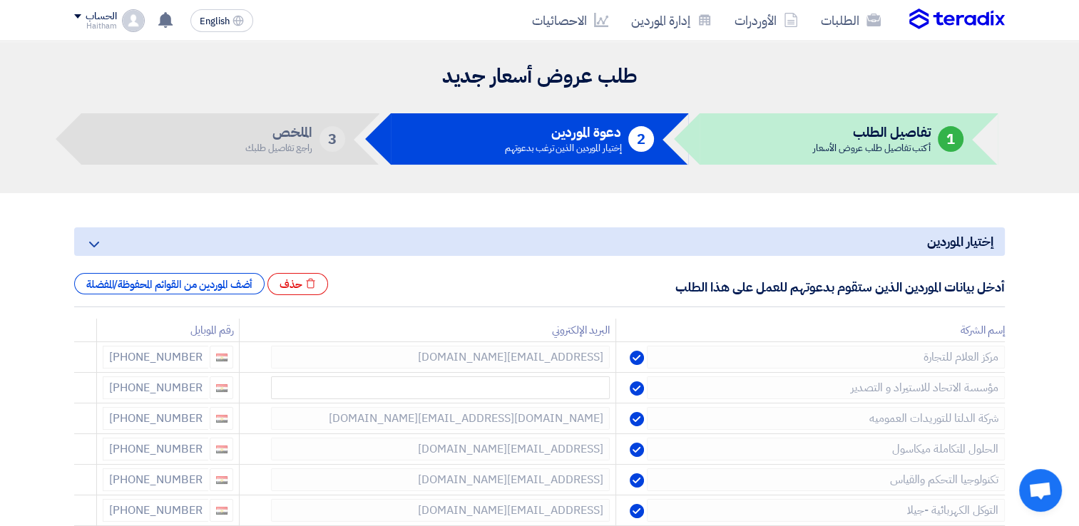
click at [0, 0] on use at bounding box center [0, 0] width 0 height 0
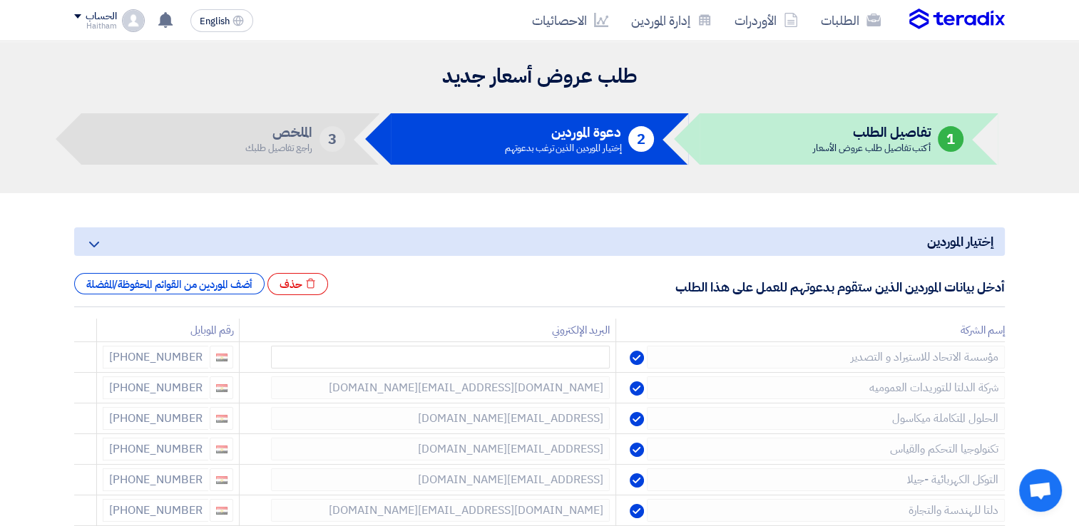
click at [0, 0] on use at bounding box center [0, 0] width 0 height 0
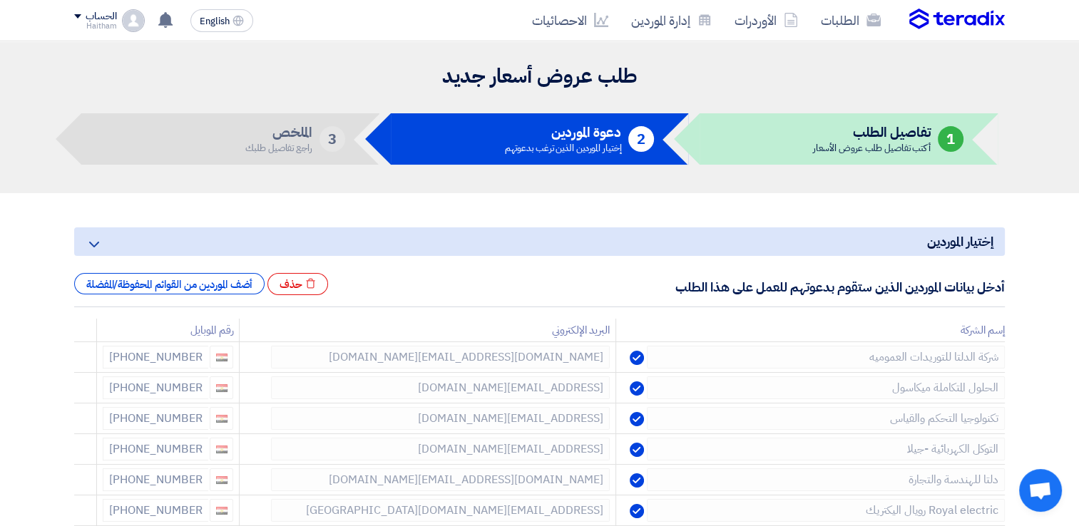
click at [0, 0] on use at bounding box center [0, 0] width 0 height 0
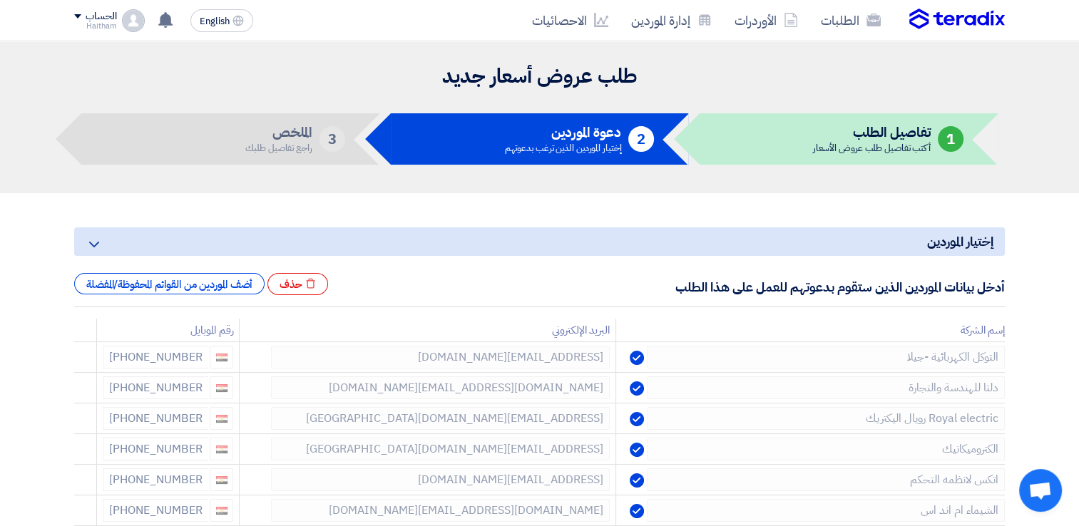
click at [0, 0] on use at bounding box center [0, 0] width 0 height 0
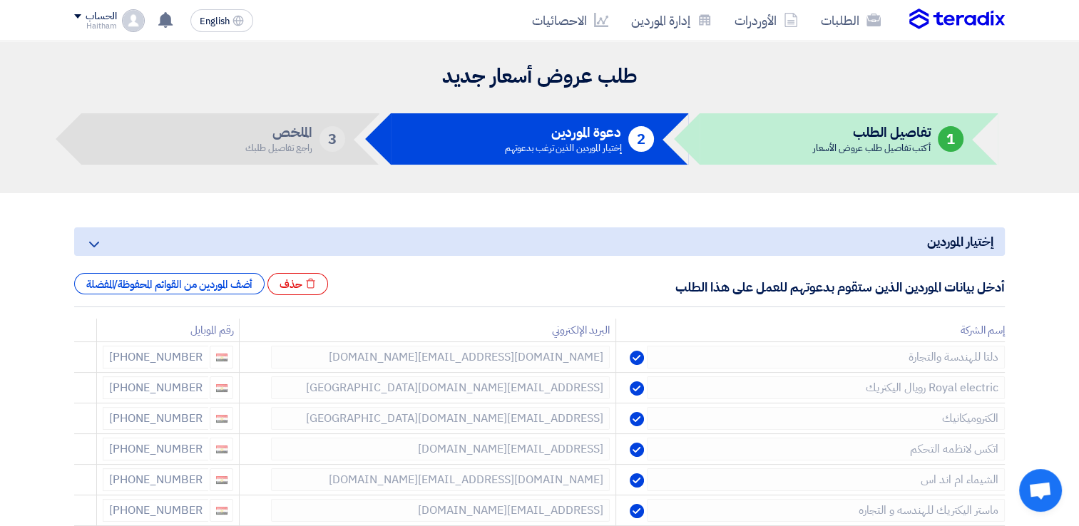
click at [0, 0] on use at bounding box center [0, 0] width 0 height 0
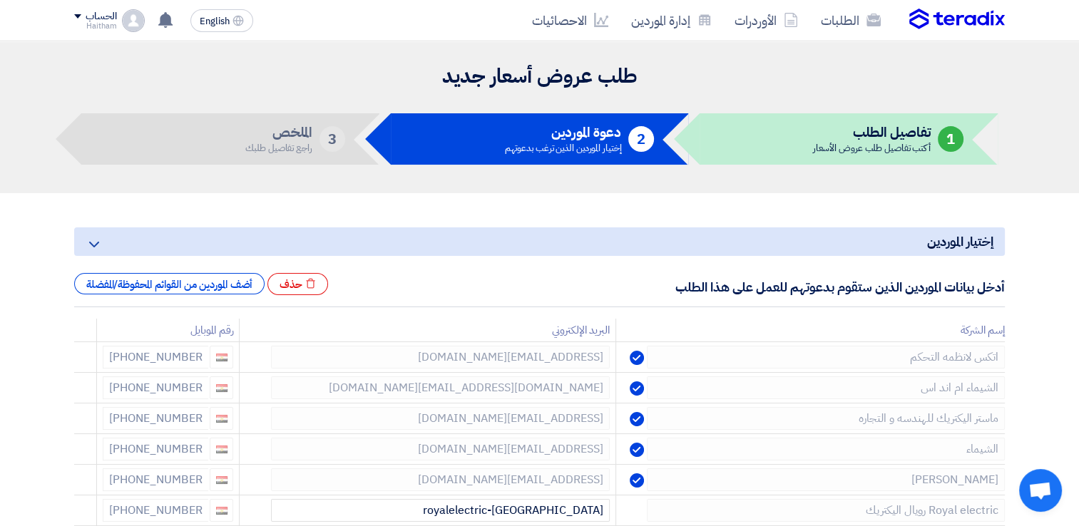
click at [0, 0] on use at bounding box center [0, 0] width 0 height 0
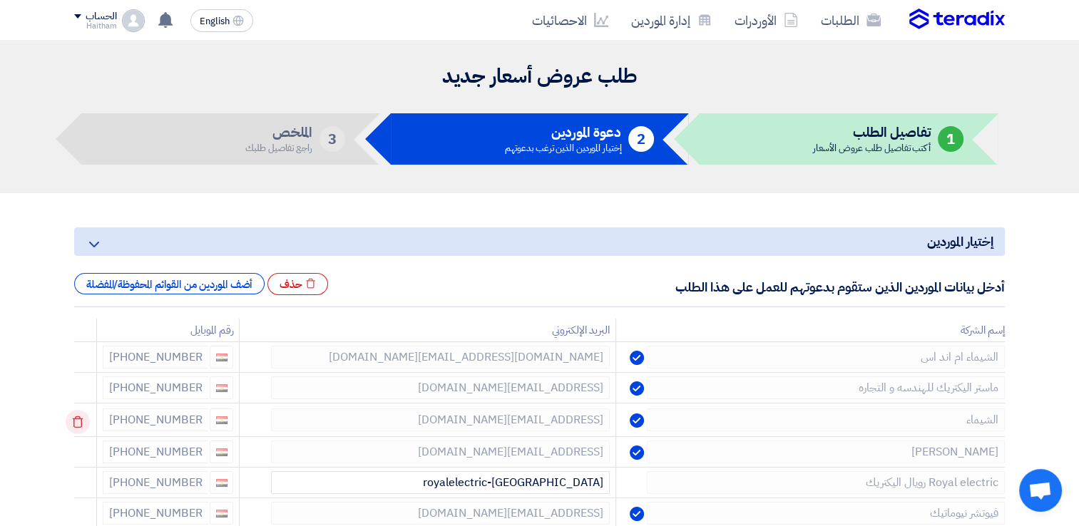
click at [80, 426] on icon at bounding box center [78, 422] width 24 height 24
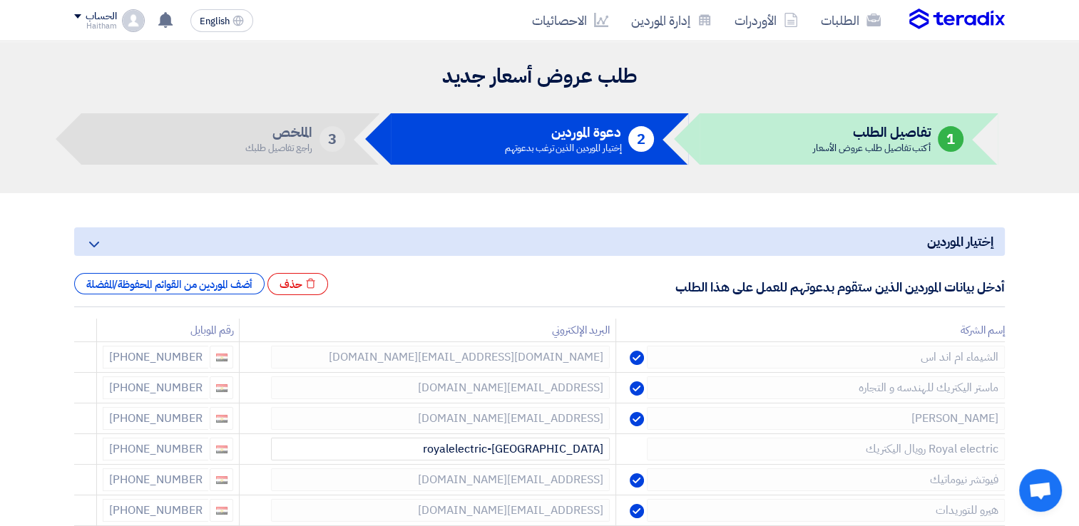
click at [0, 0] on icon at bounding box center [0, 0] width 0 height 0
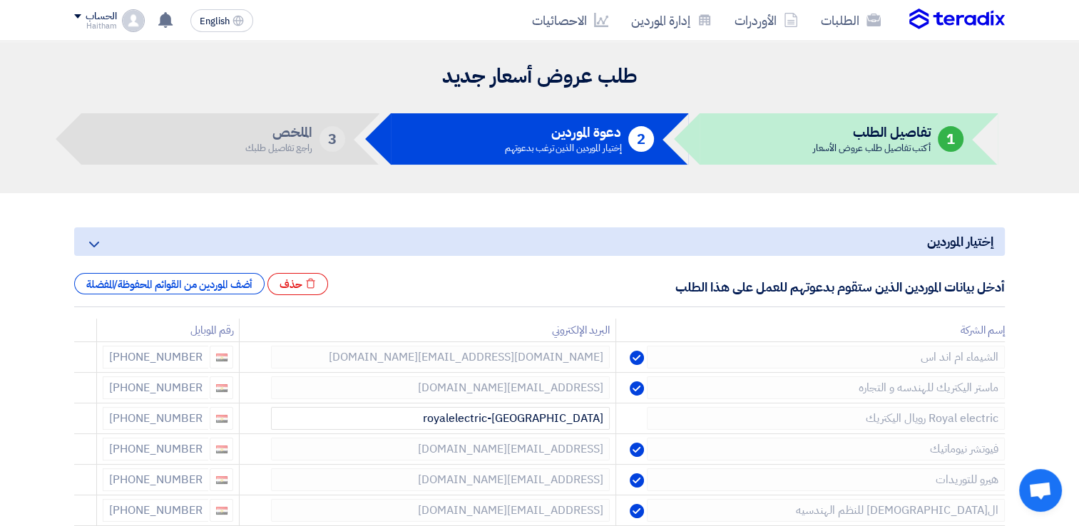
click at [0, 0] on icon at bounding box center [0, 0] width 0 height 0
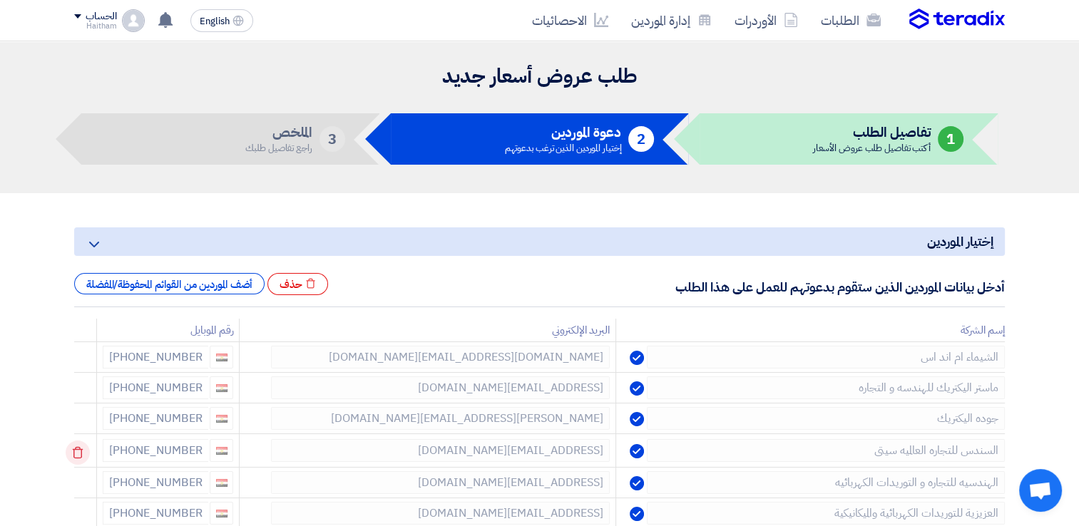
click at [83, 452] on use at bounding box center [78, 453] width 11 height 12
click at [0, 0] on use at bounding box center [0, 0] width 0 height 0
click at [86, 514] on icon at bounding box center [78, 514] width 24 height 24
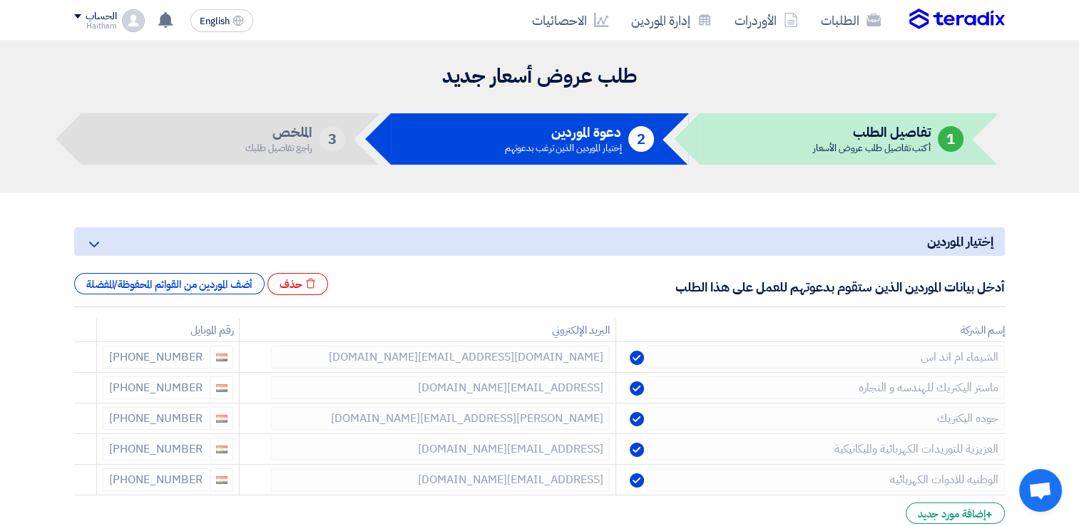
scroll to position [460, 0]
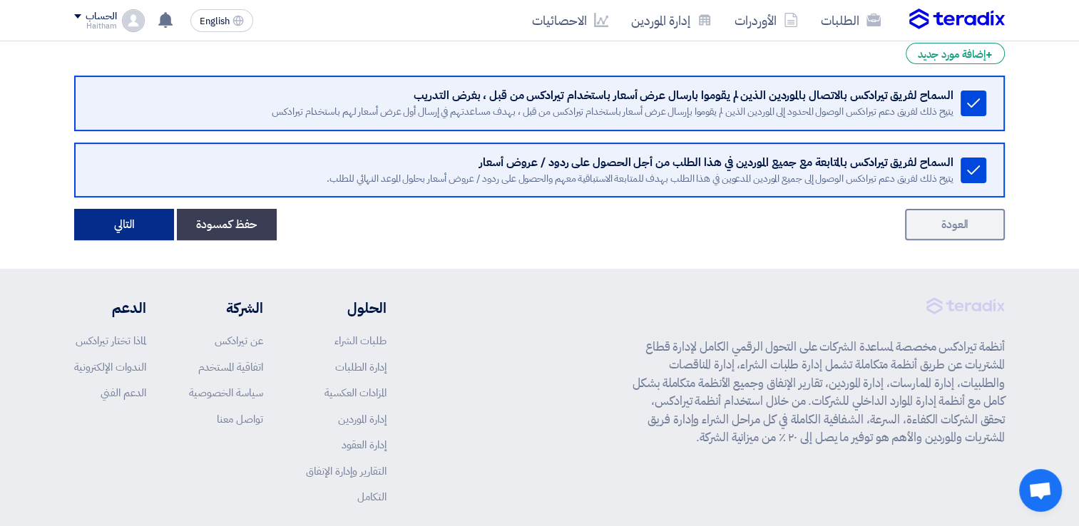
click at [127, 228] on button "التالي" at bounding box center [124, 224] width 100 height 31
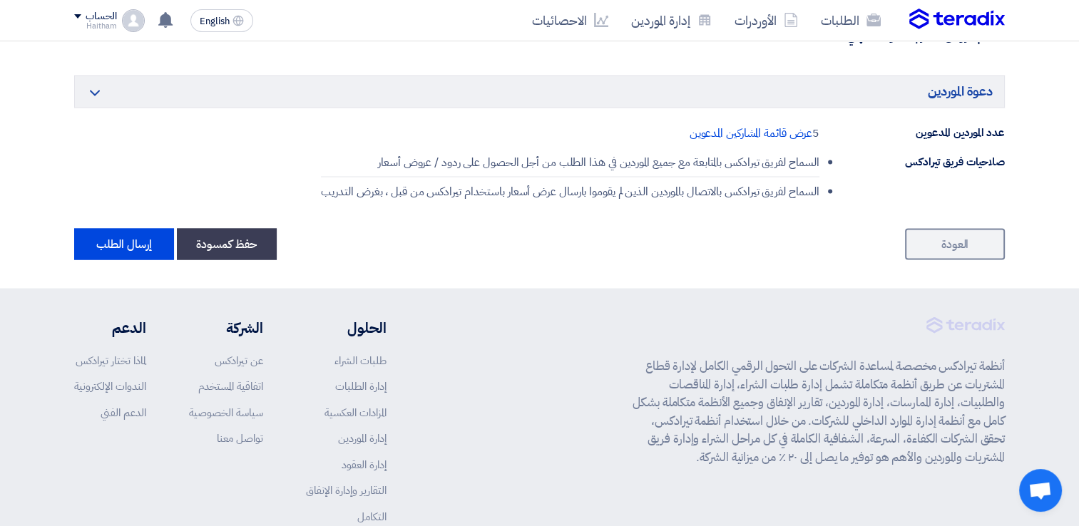
scroll to position [2620, 0]
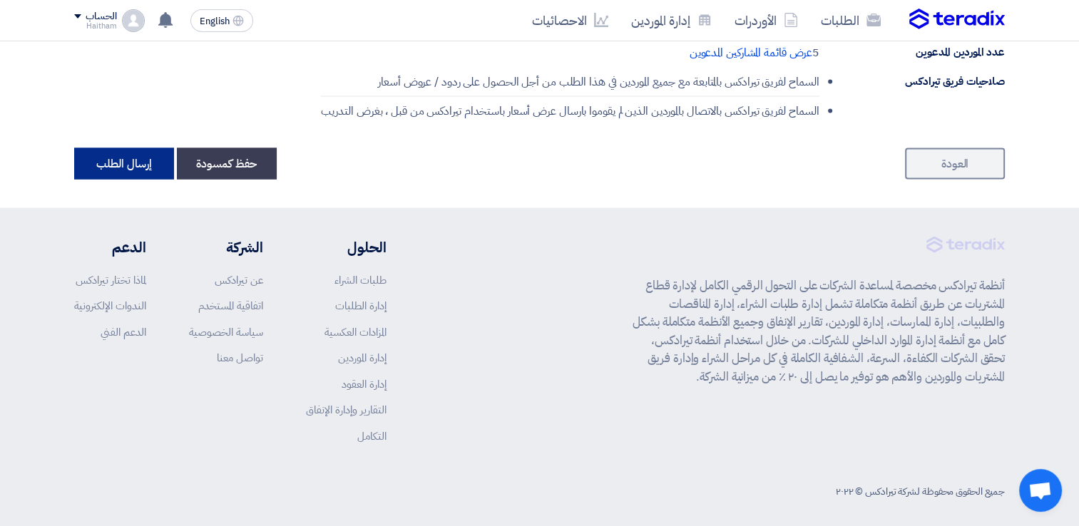
click at [126, 151] on button "إرسال الطلب" at bounding box center [124, 163] width 100 height 31
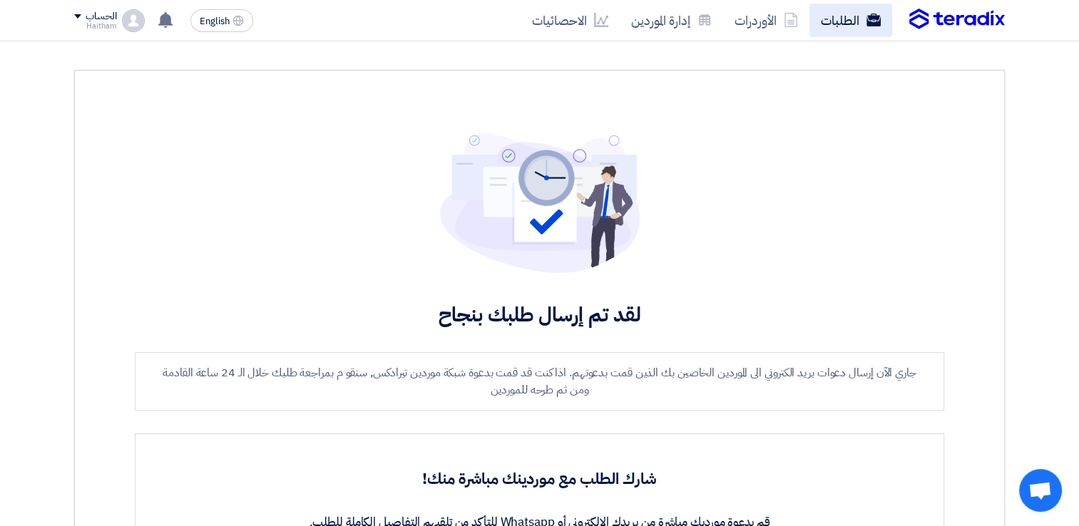
click at [835, 25] on link "الطلبات" at bounding box center [850, 21] width 83 height 34
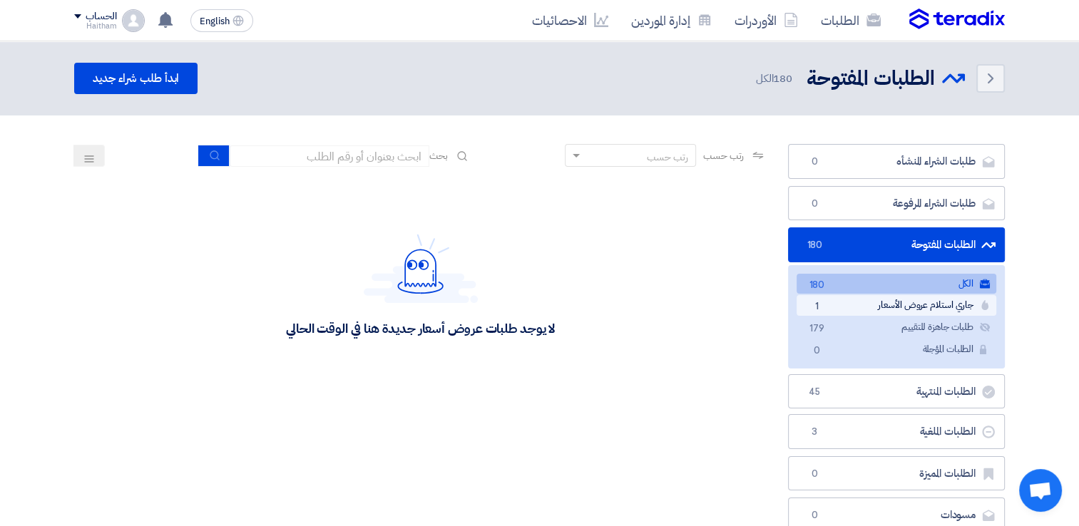
click at [827, 305] on link "جاري استلام عروض الأسعار جاري استلام عروض الأسعار 1" at bounding box center [897, 305] width 200 height 21
